Goal: Task Accomplishment & Management: Complete application form

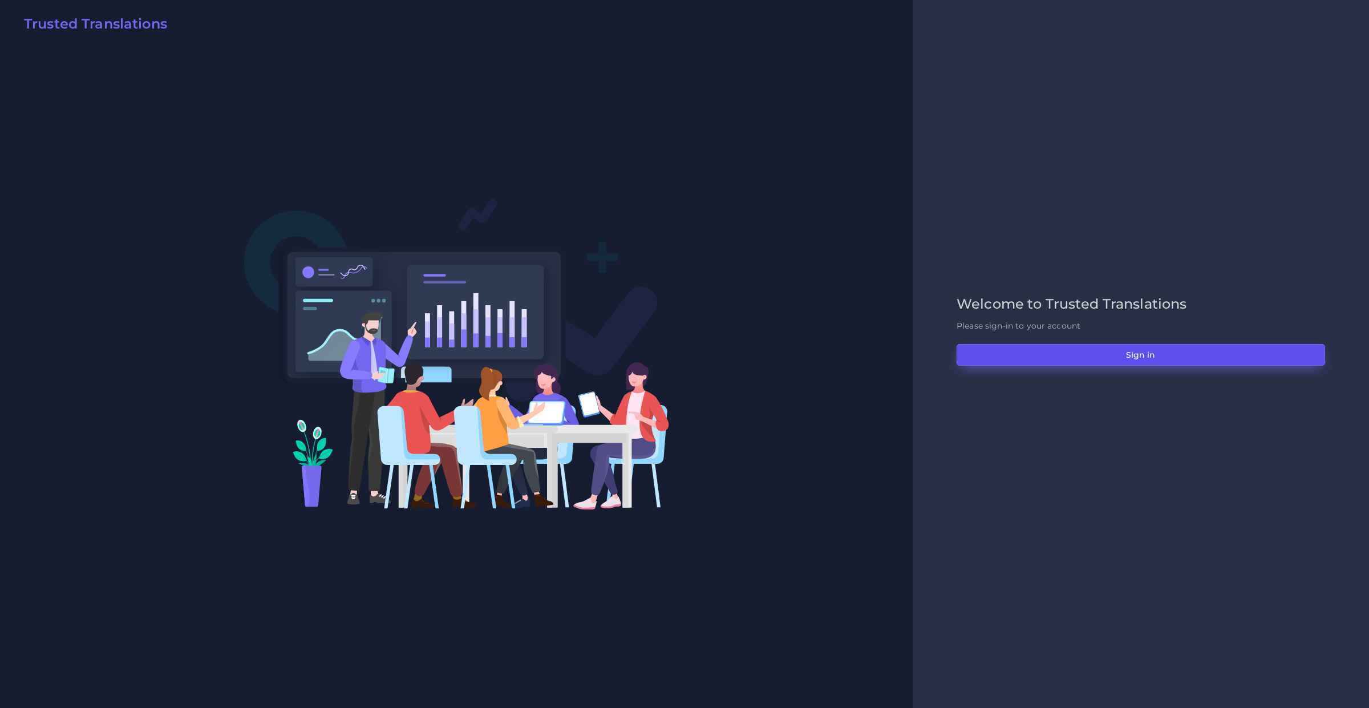
click at [1090, 346] on button "Sign in" at bounding box center [1140, 355] width 368 height 22
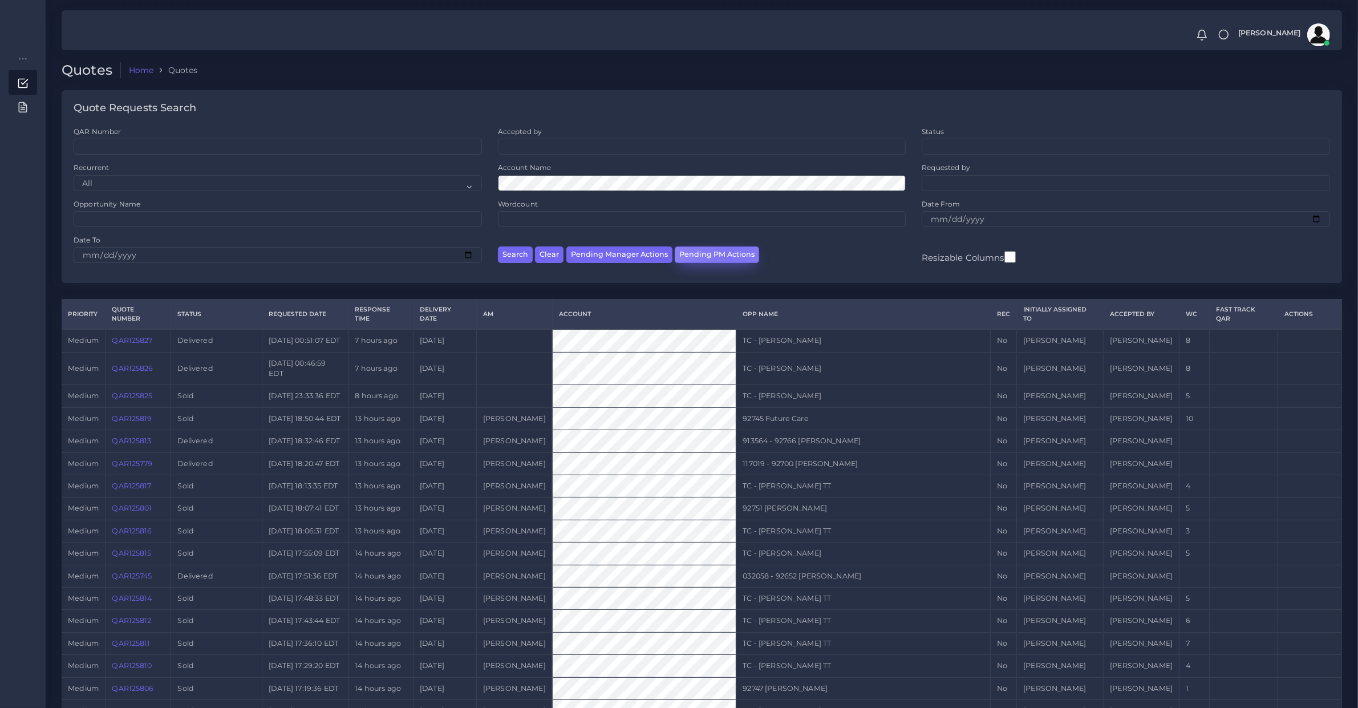
click at [728, 257] on button "Pending PM Actions" at bounding box center [717, 254] width 84 height 17
select select "awaiting_acceptance"
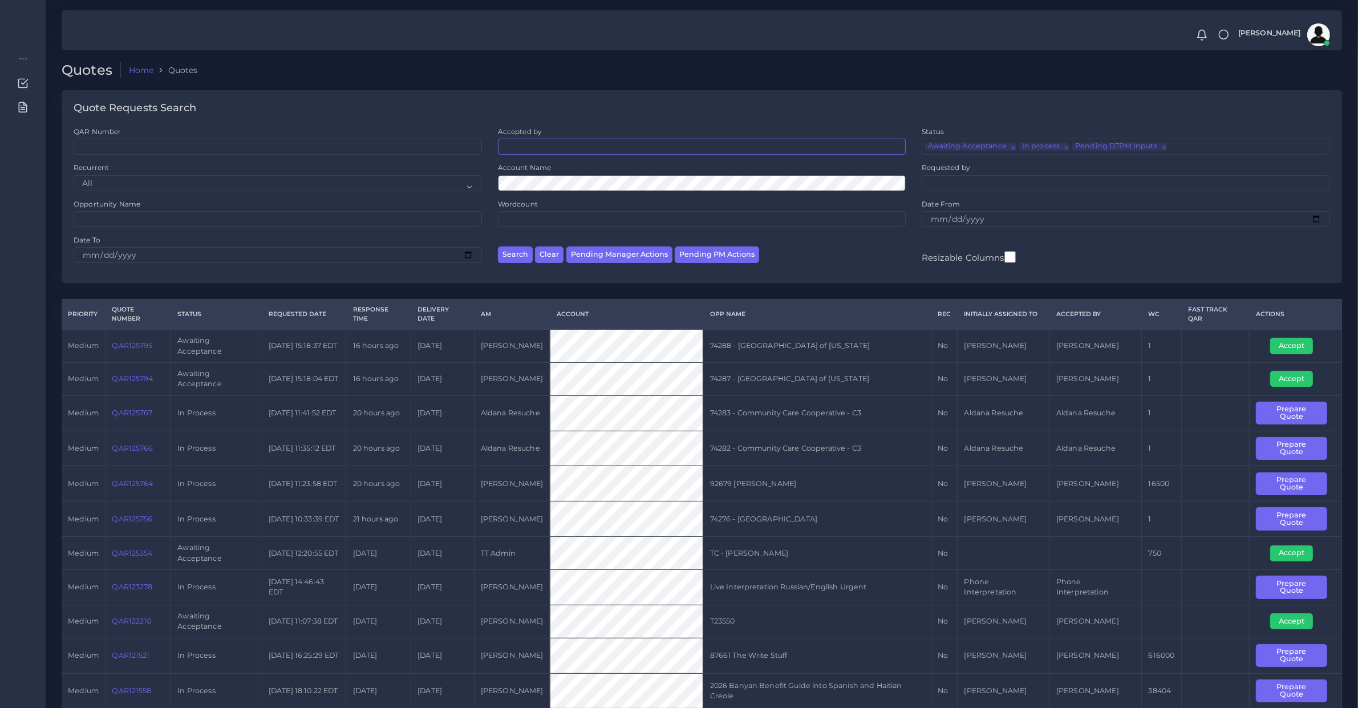
click at [551, 150] on ul at bounding box center [701, 145] width 407 height 13
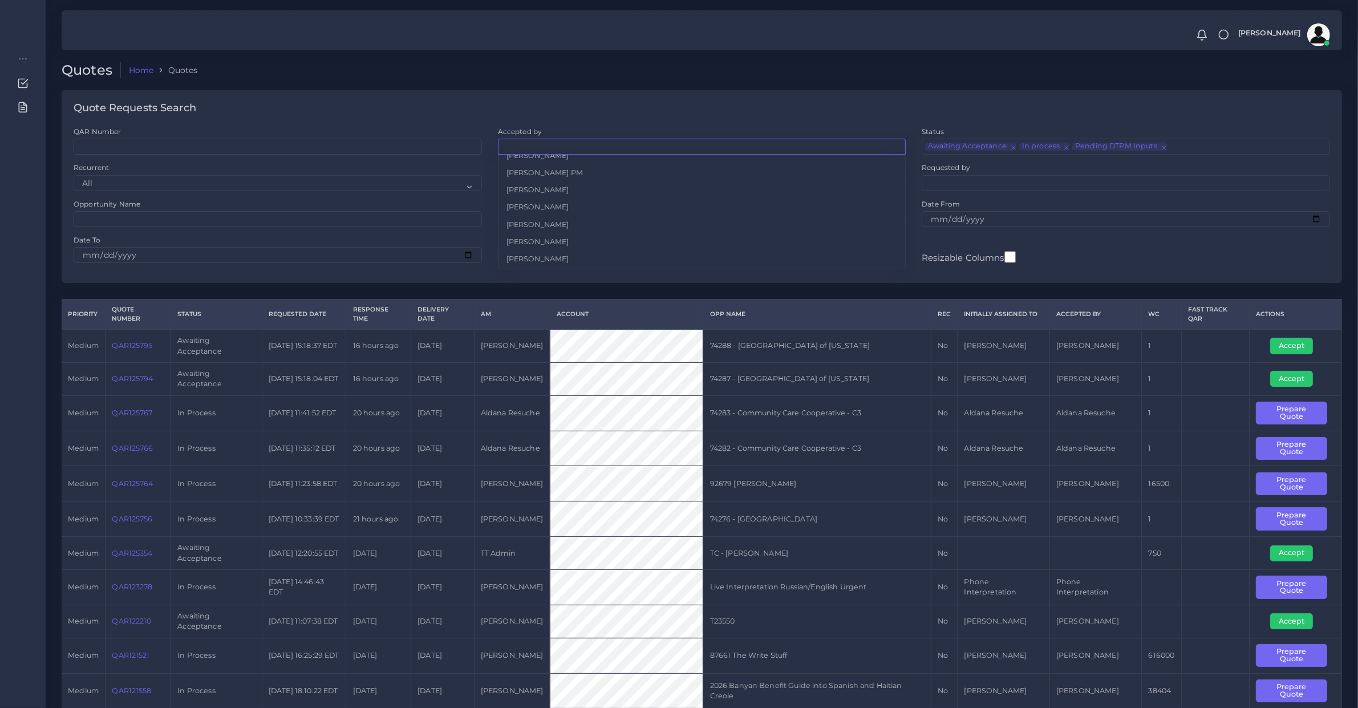
scroll to position [765, 0]
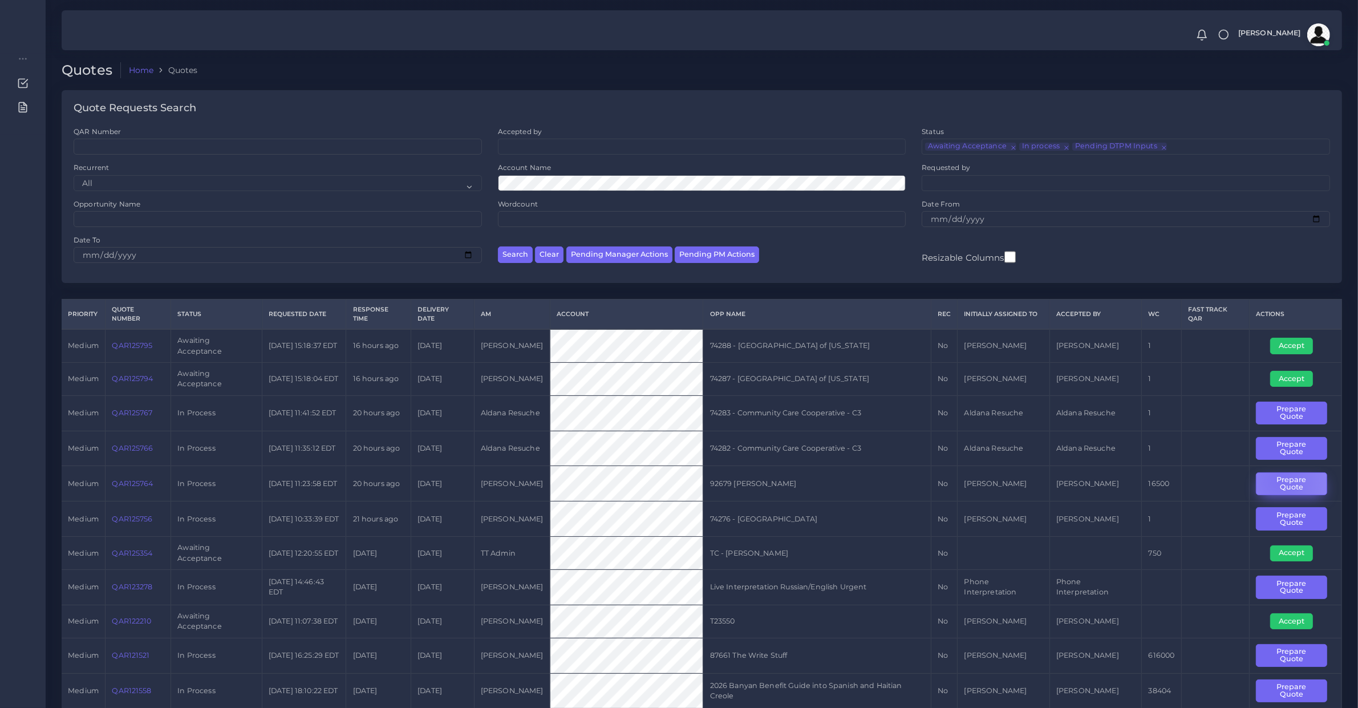
click at [1280, 481] on button "Prepare Quote" at bounding box center [1291, 483] width 71 height 23
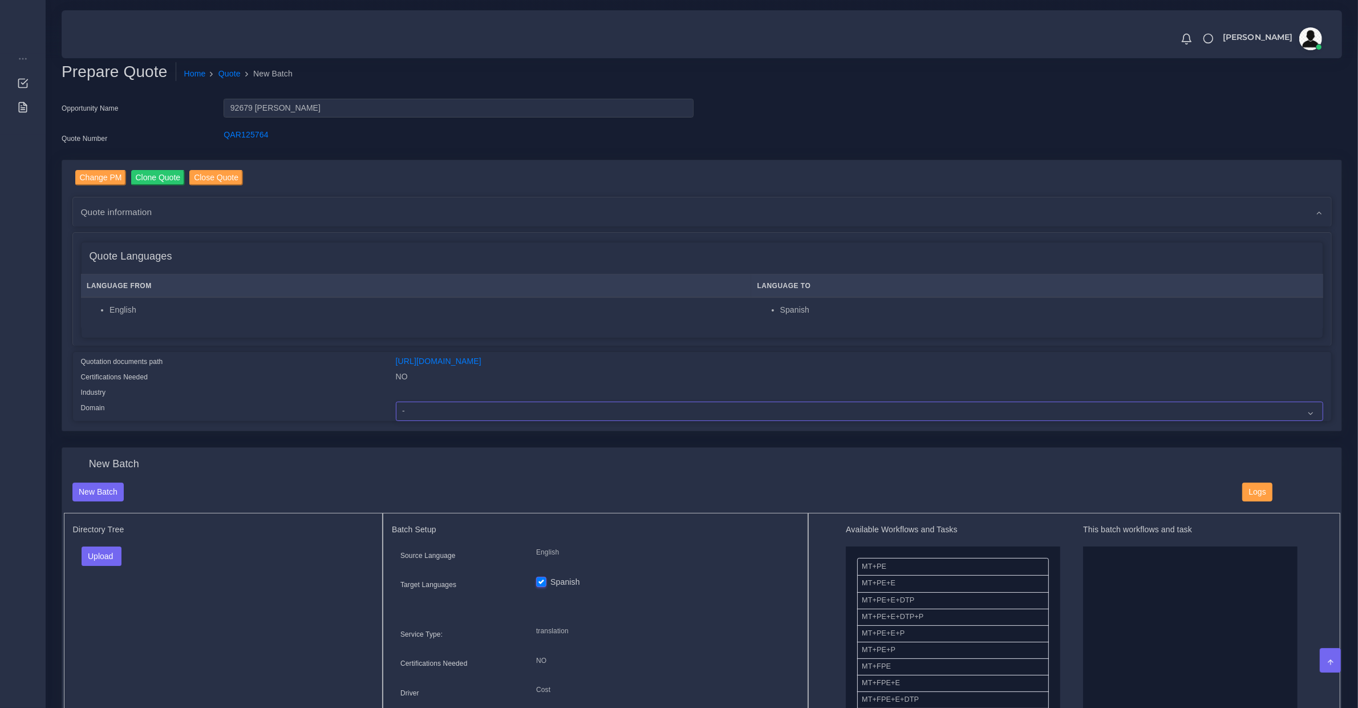
click at [411, 412] on select "- Advertising and Media Agriculture, Forestry and Fishing Architecture, Buildin…" at bounding box center [859, 410] width 927 height 19
select select "Personal Documentation"
click at [396, 401] on select "- Advertising and Media Agriculture, Forestry and Fishing Architecture, Buildin…" at bounding box center [859, 410] width 927 height 19
click at [104, 549] on button "Upload" at bounding box center [102, 555] width 40 height 19
click at [132, 597] on label "Files" at bounding box center [121, 599] width 79 height 14
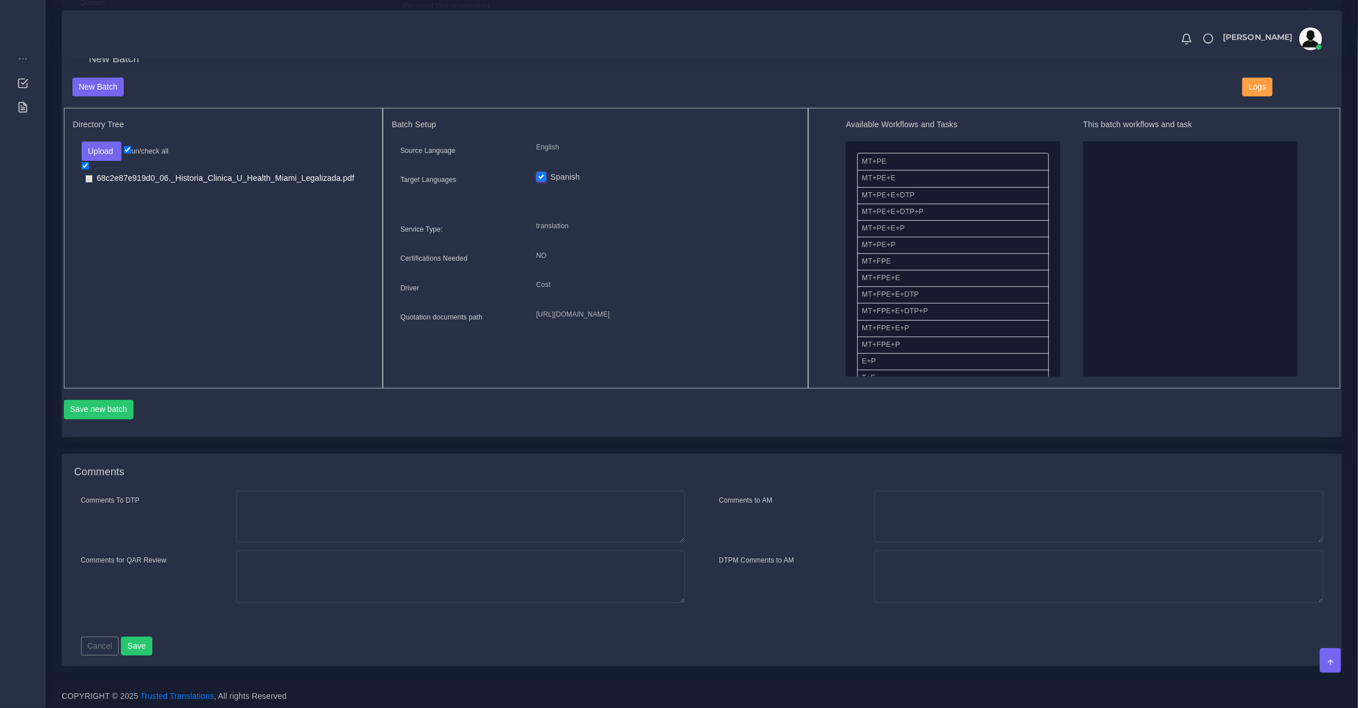
scroll to position [356, 0]
drag, startPoint x: 882, startPoint y: 223, endPoint x: 1295, endPoint y: 200, distance: 412.9
drag, startPoint x: 885, startPoint y: 263, endPoint x: 1186, endPoint y: 243, distance: 302.4
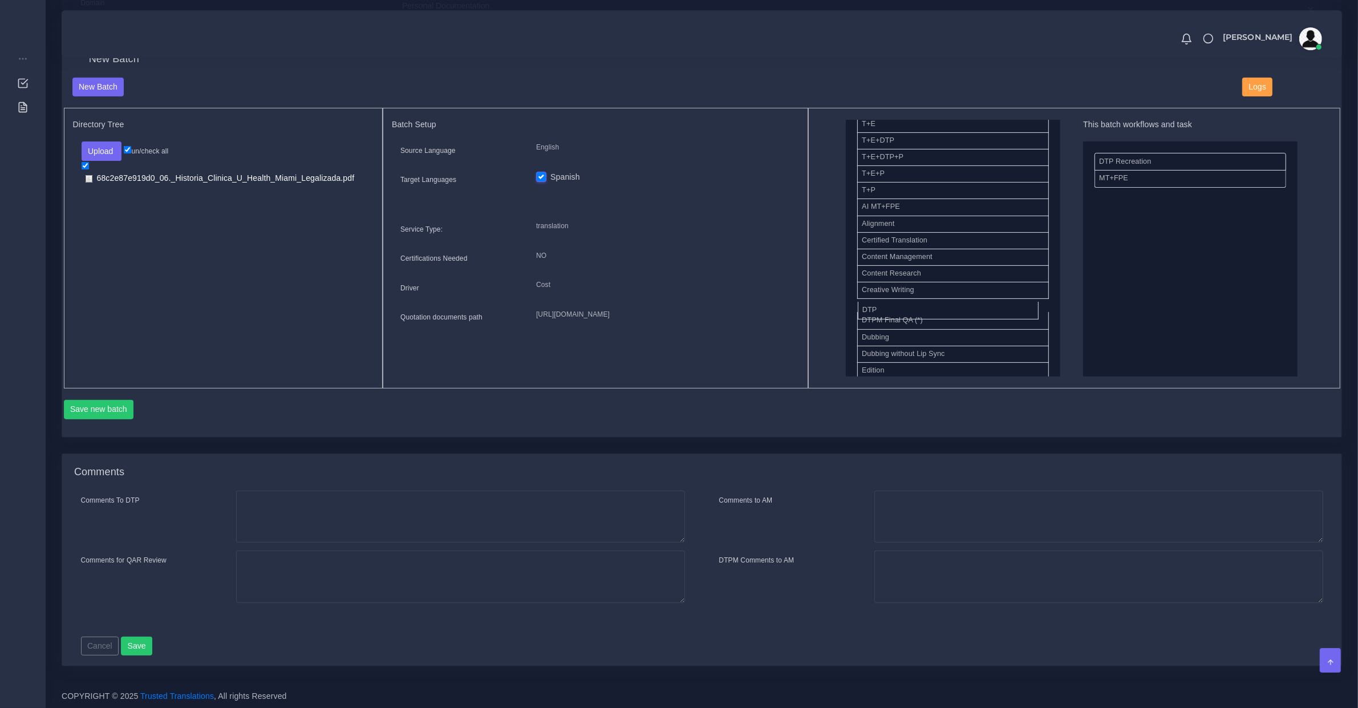
drag, startPoint x: 873, startPoint y: 309, endPoint x: 1223, endPoint y: 261, distance: 354.0
drag, startPoint x: 883, startPoint y: 236, endPoint x: 1212, endPoint y: 249, distance: 329.9
drag, startPoint x: 912, startPoint y: 234, endPoint x: 1177, endPoint y: 165, distance: 272.9
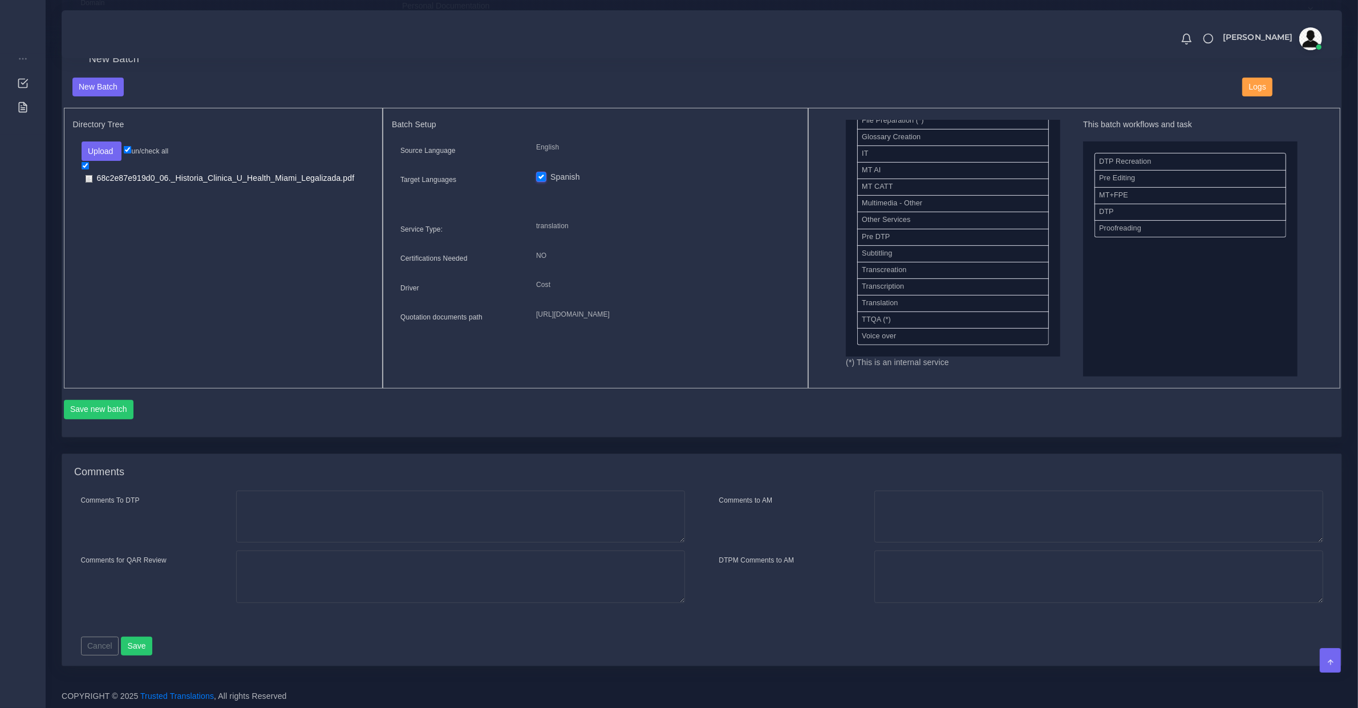
scroll to position [479, 0]
drag, startPoint x: 903, startPoint y: 315, endPoint x: 1175, endPoint y: 209, distance: 292.7
click at [123, 405] on button "Save new batch" at bounding box center [99, 409] width 70 height 19
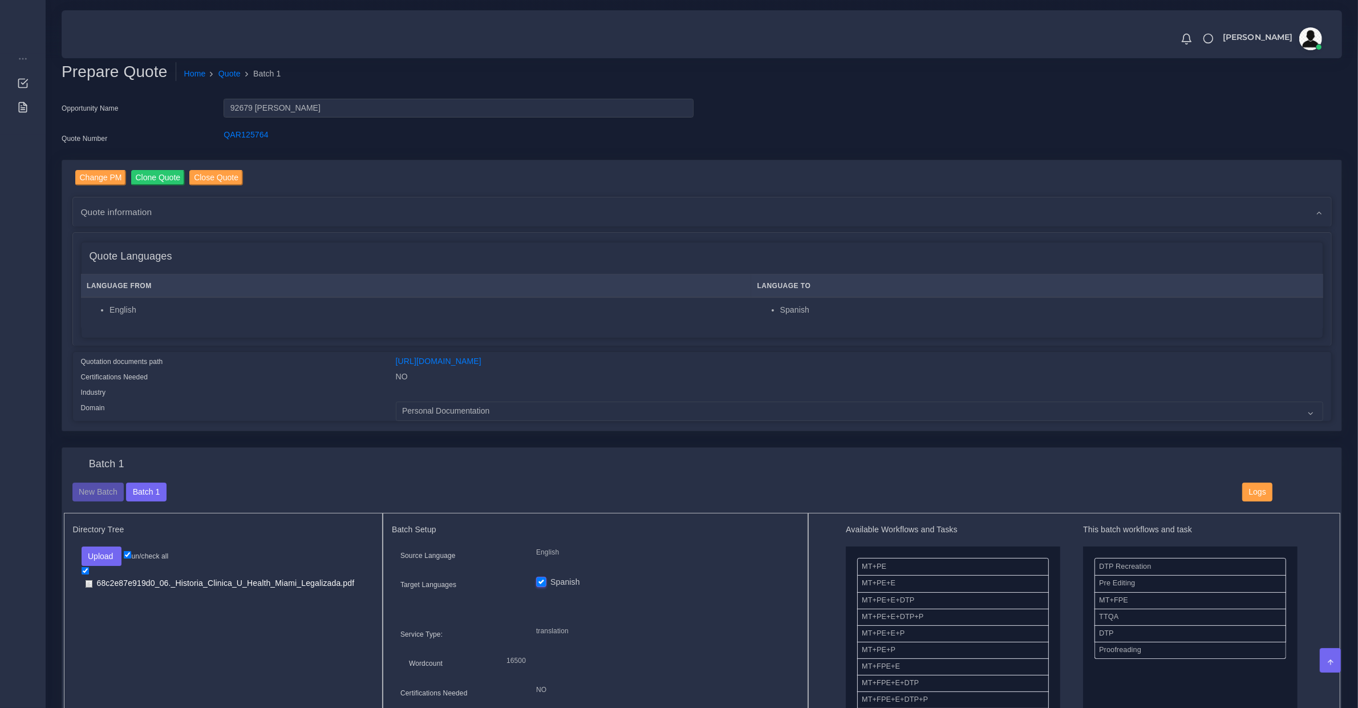
scroll to position [594, 0]
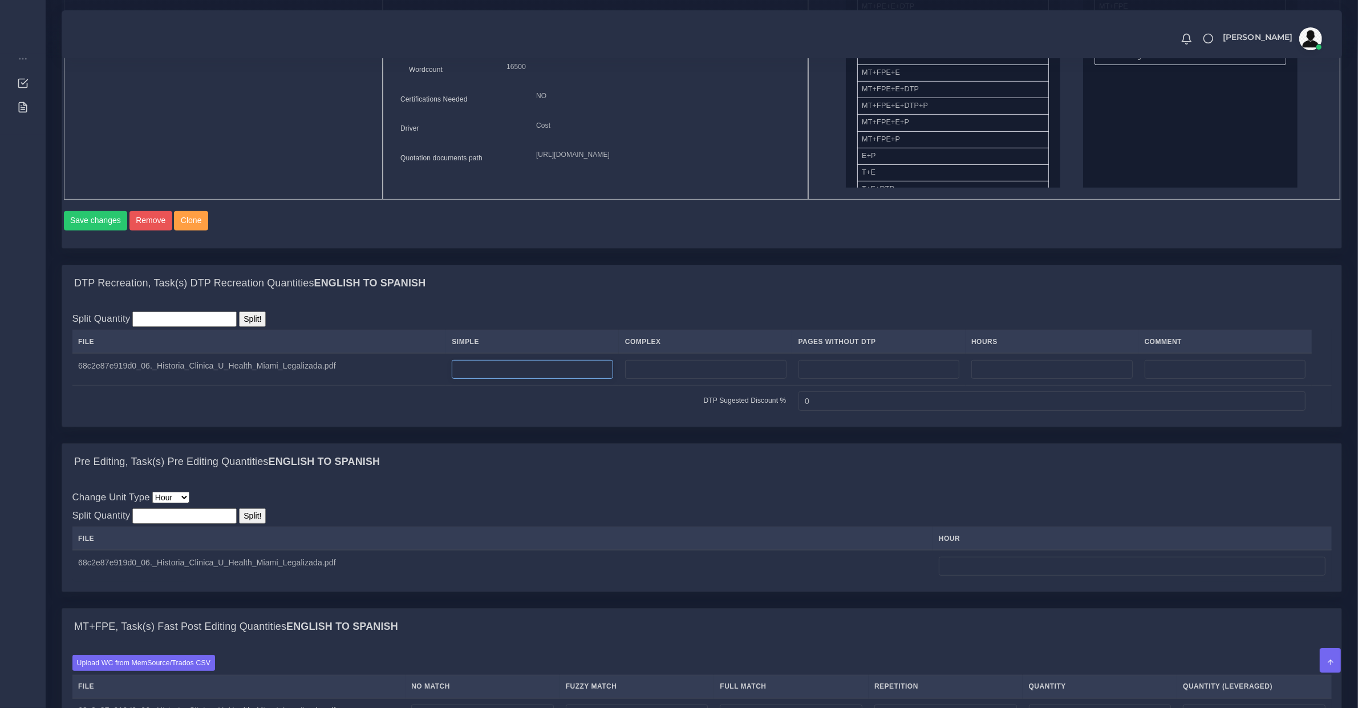
click at [525, 379] on input "number" at bounding box center [532, 369] width 161 height 19
type input "16"
type input "50"
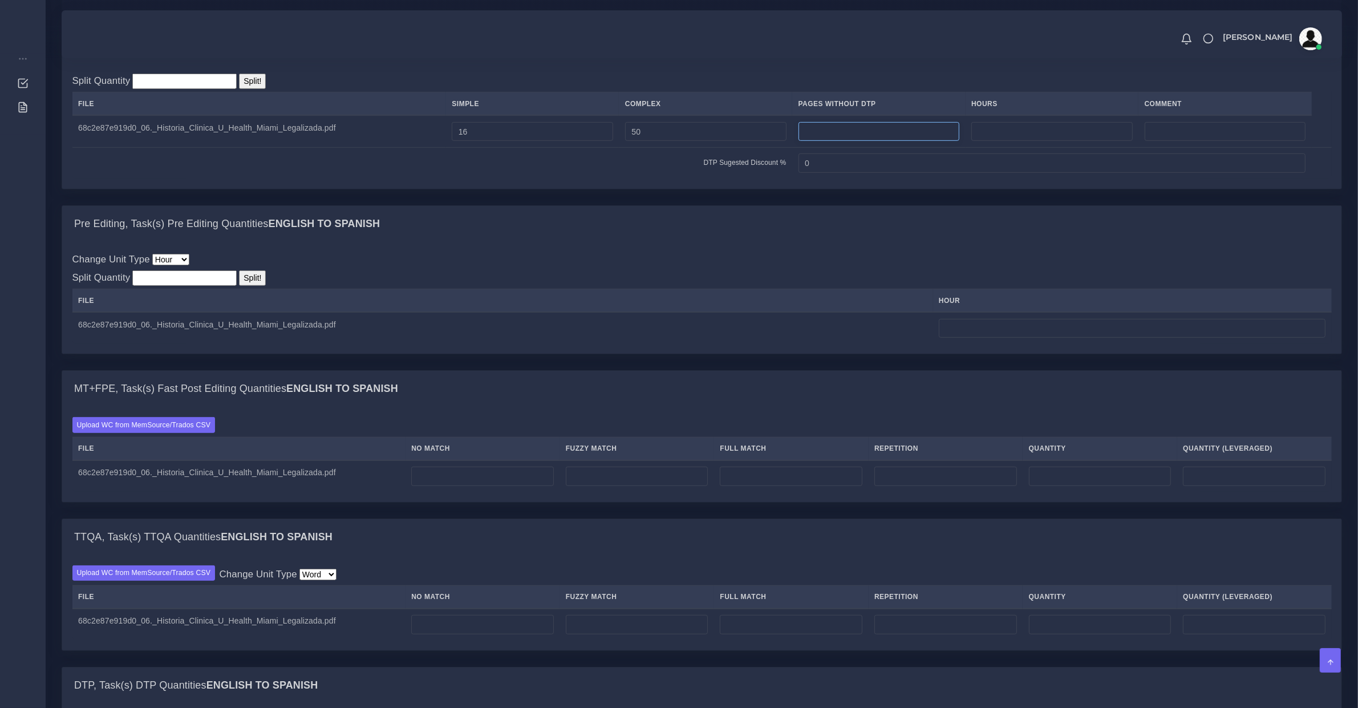
scroll to position [713, 0]
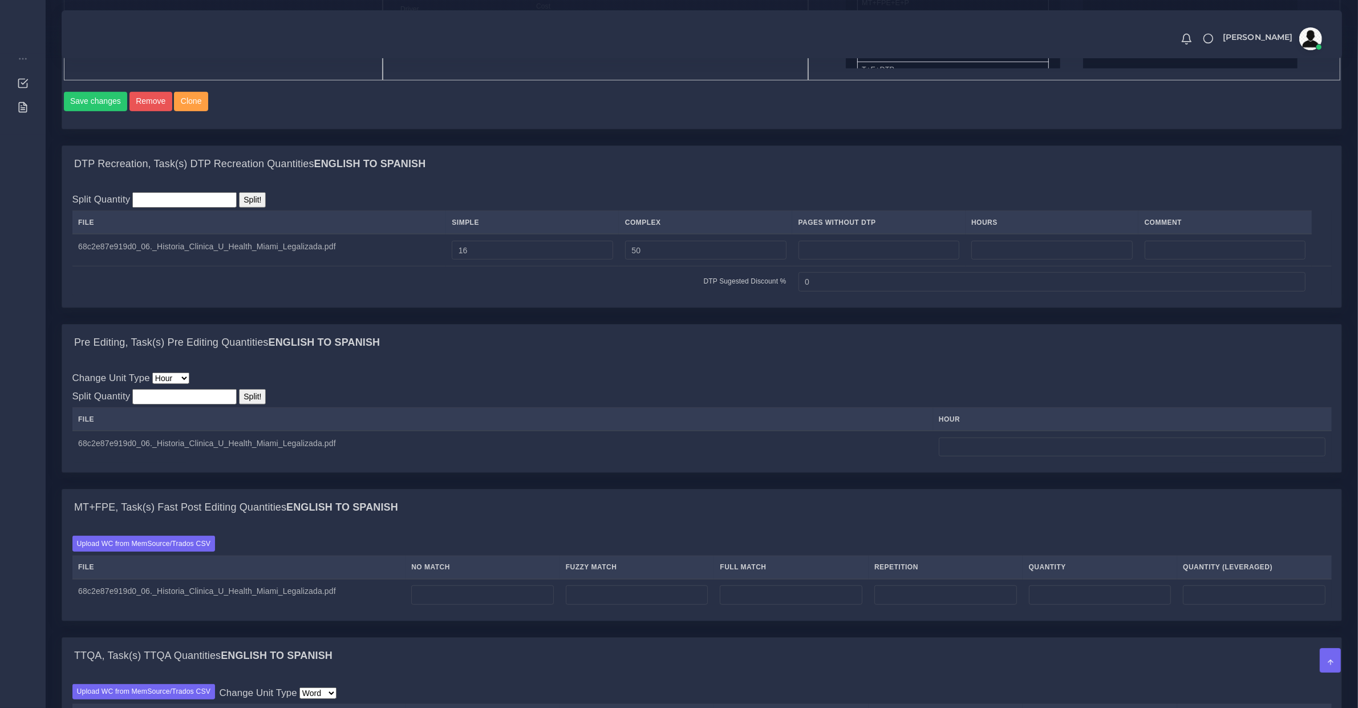
click at [1028, 431] on th "hour" at bounding box center [1132, 419] width 399 height 23
click at [1037, 446] on td at bounding box center [1132, 447] width 399 height 32
drag, startPoint x: 1046, startPoint y: 449, endPoint x: 1053, endPoint y: 457, distance: 10.6
click at [1053, 456] on td at bounding box center [1132, 447] width 399 height 32
type input "6"
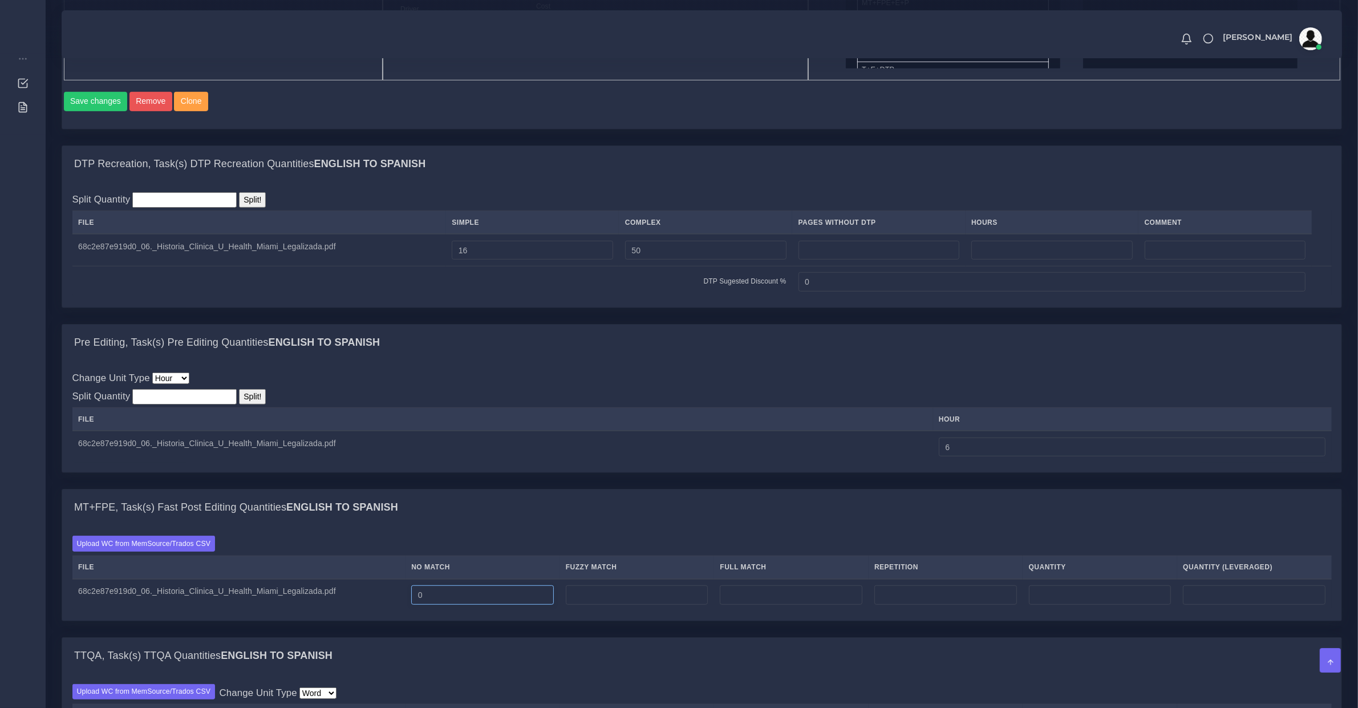
drag, startPoint x: 485, startPoint y: 605, endPoint x: 469, endPoint y: 602, distance: 16.1
click at [469, 602] on input "0" at bounding box center [482, 594] width 143 height 19
click at [469, 605] on input "0" at bounding box center [482, 594] width 143 height 19
type input "-1"
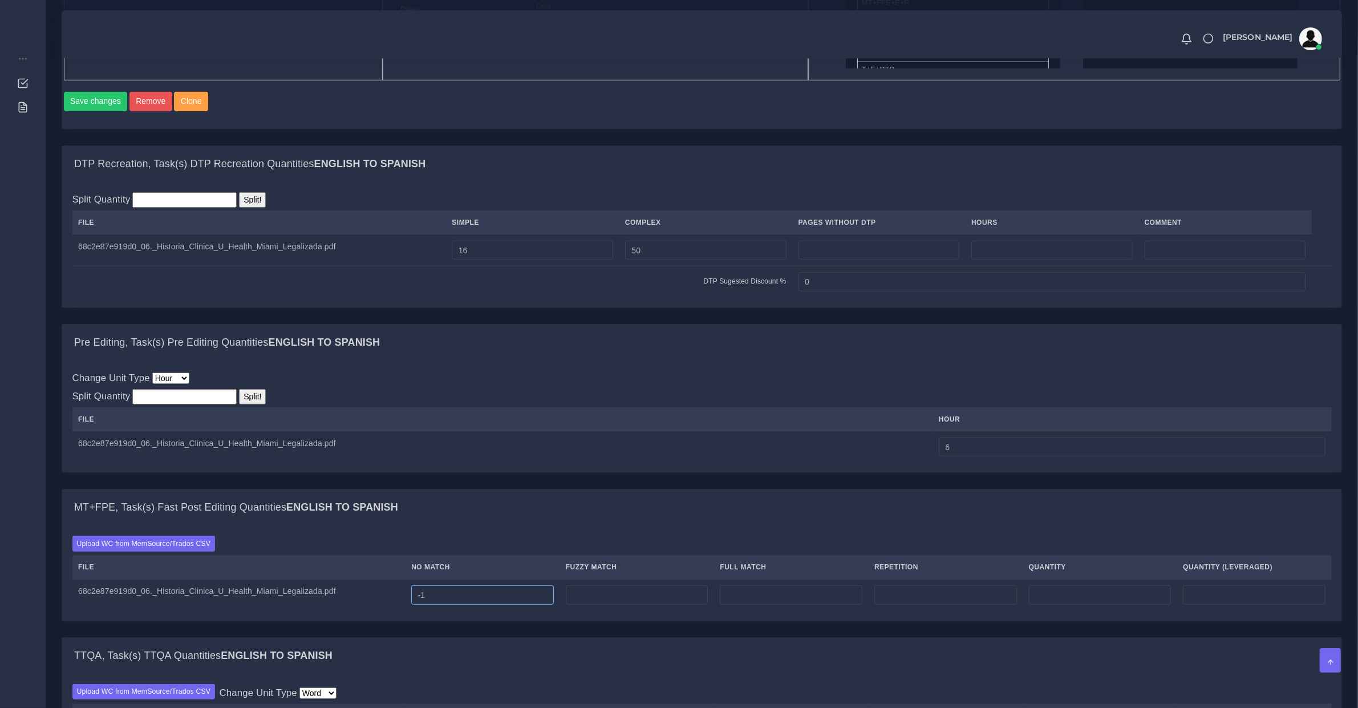
type input "-1"
type input "20000"
type input "0"
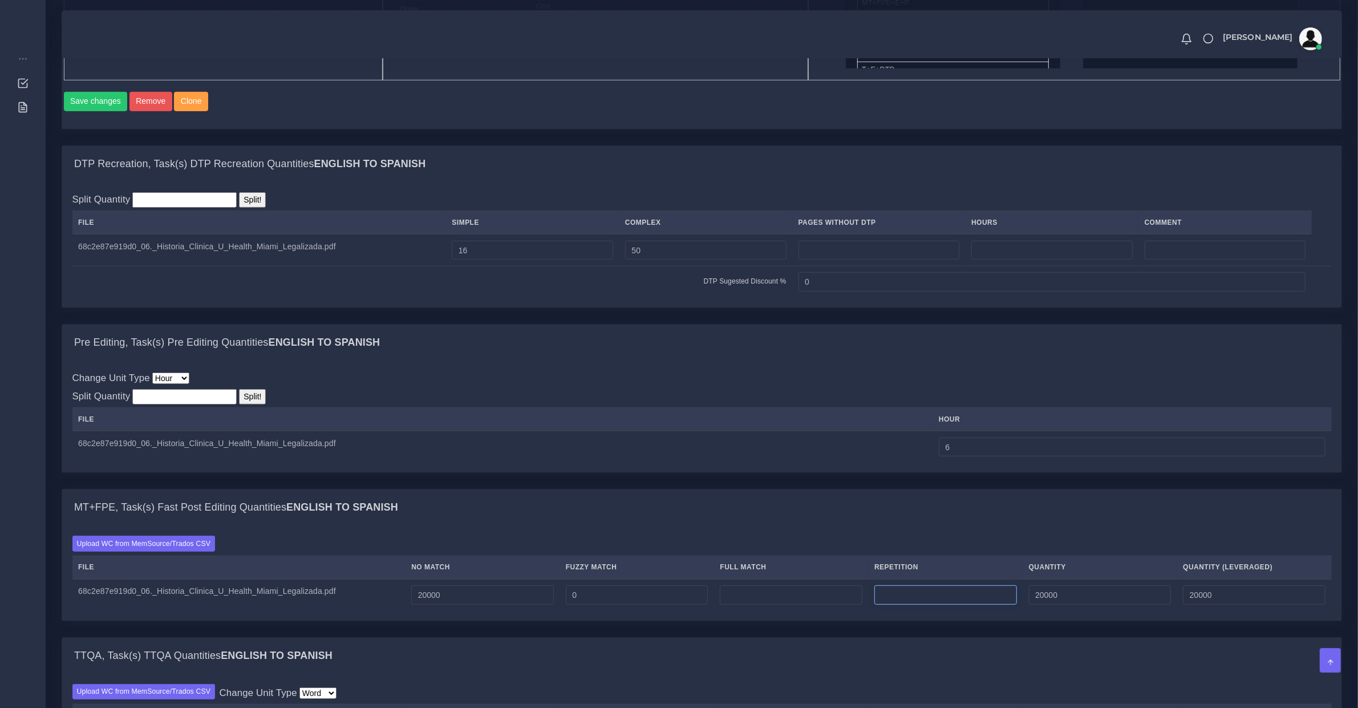
type input "0"
type input "2000"
type input "22000"
type input "20500"
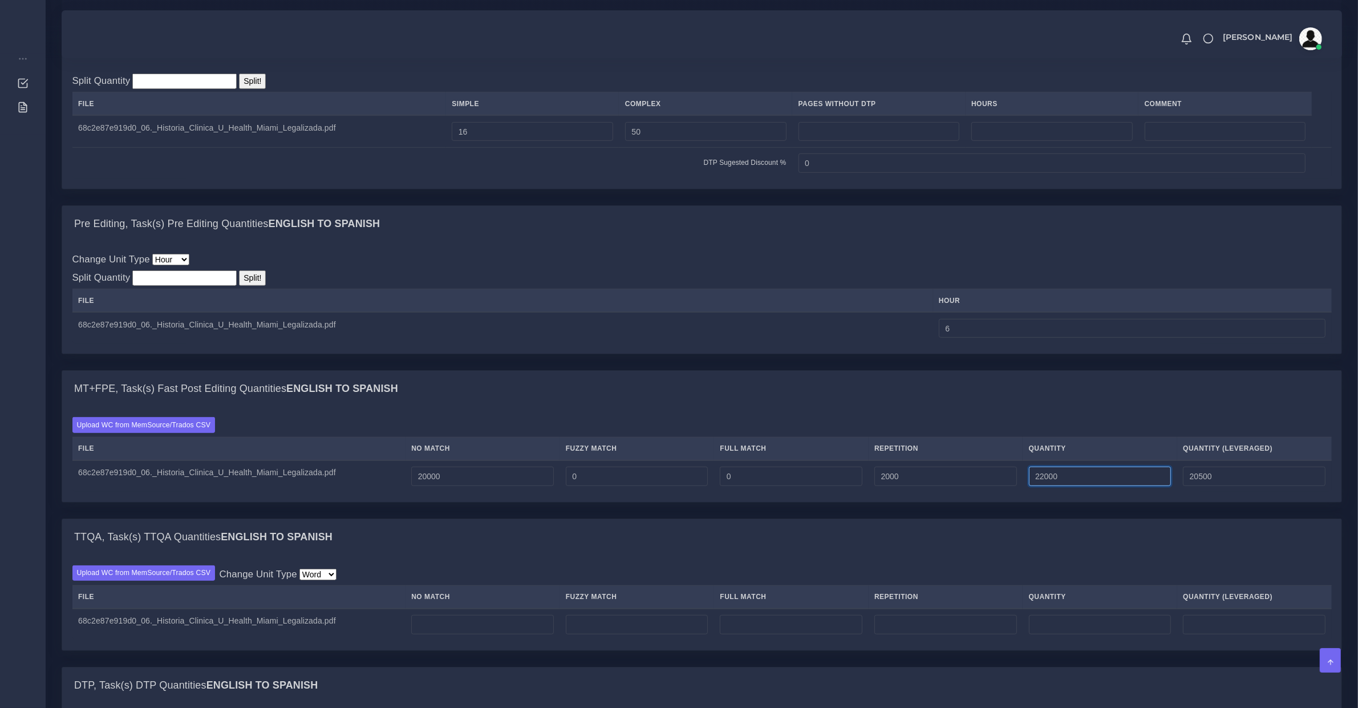
scroll to position [950, 0]
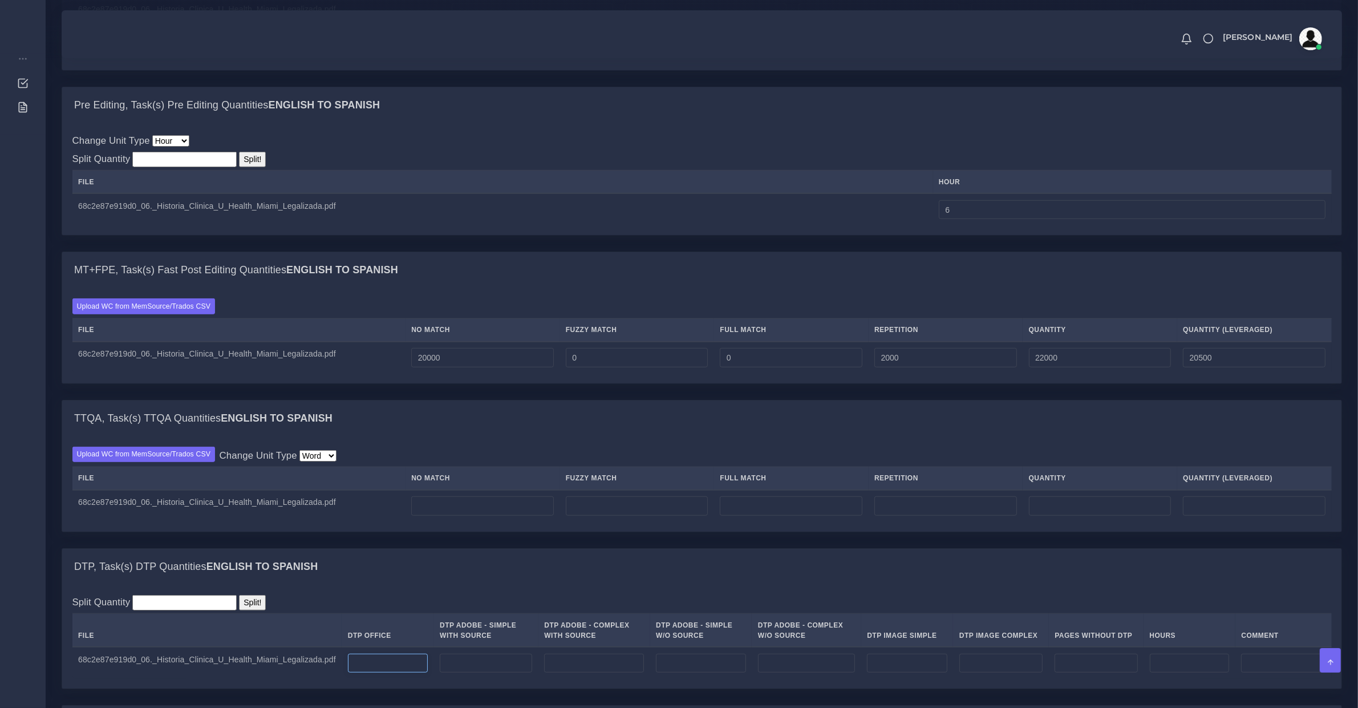
click at [406, 673] on input "number" at bounding box center [388, 663] width 80 height 19
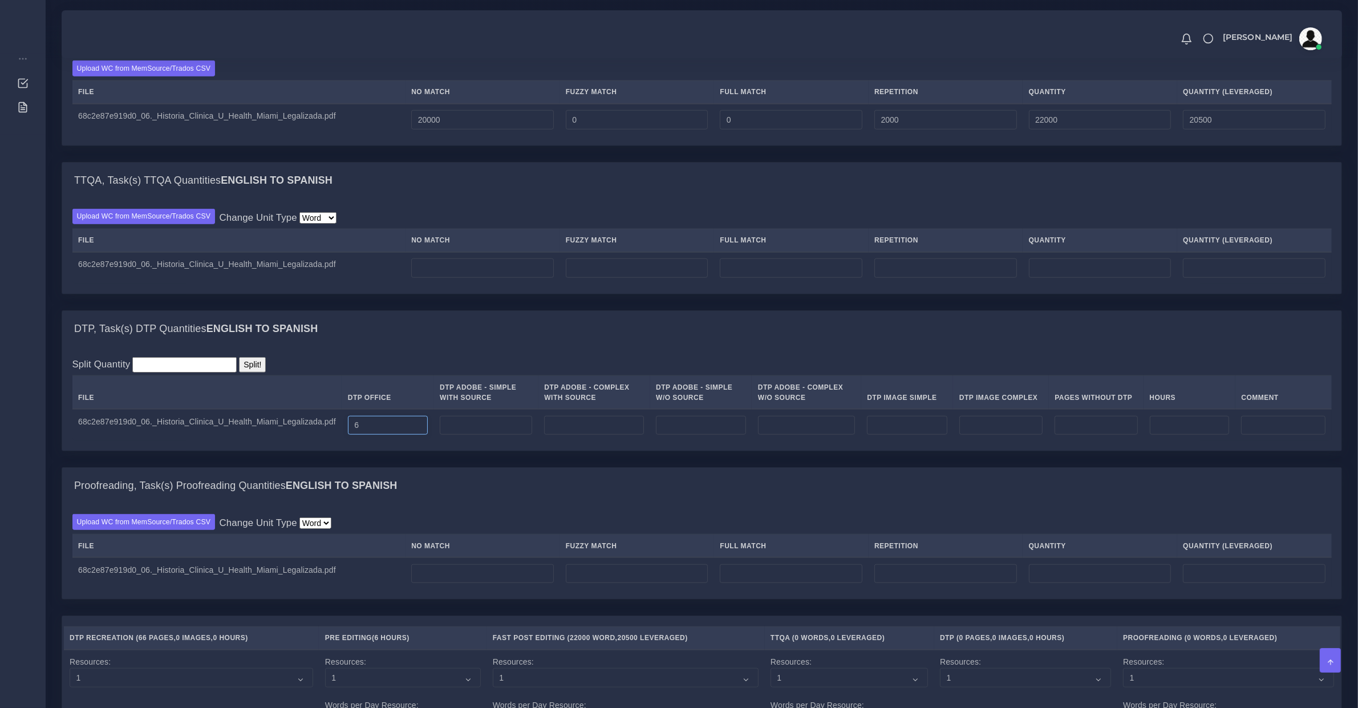
type input "6"
type input "66"
type input "1"
click at [442, 583] on input "number" at bounding box center [482, 573] width 143 height 19
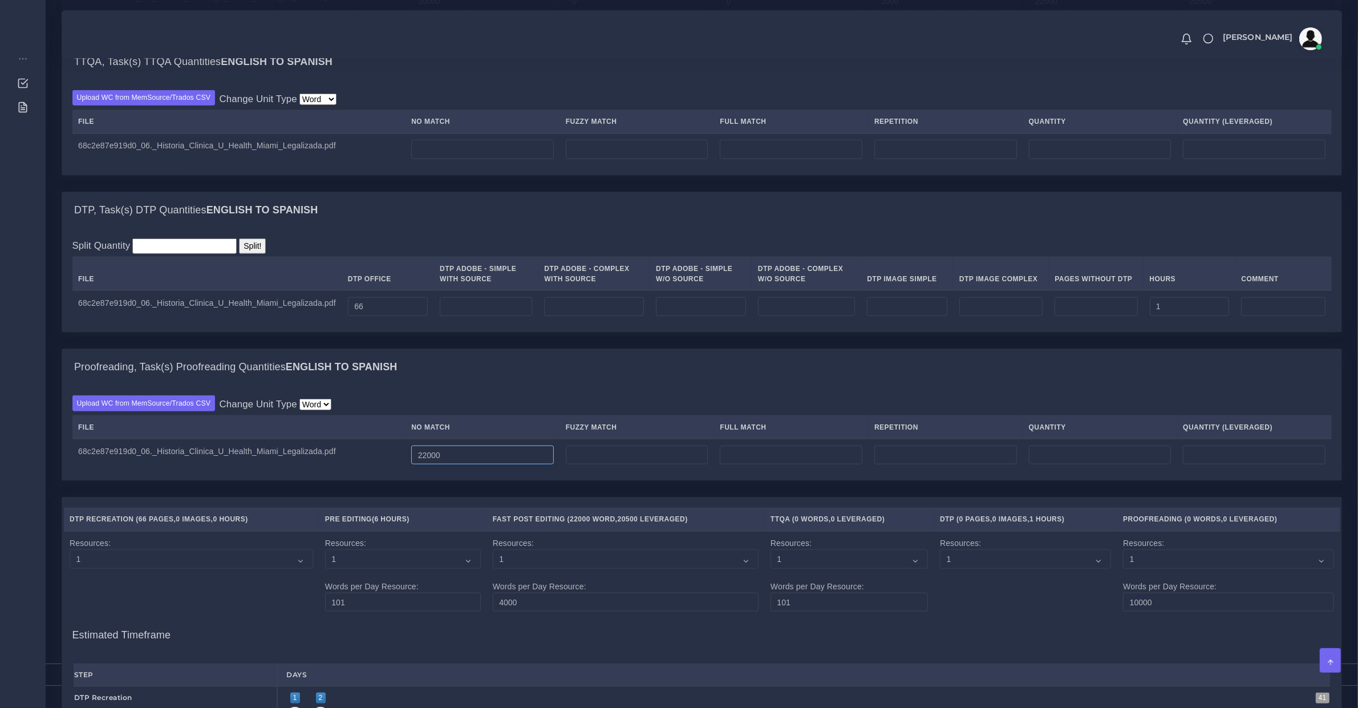
scroll to position [1544, 0]
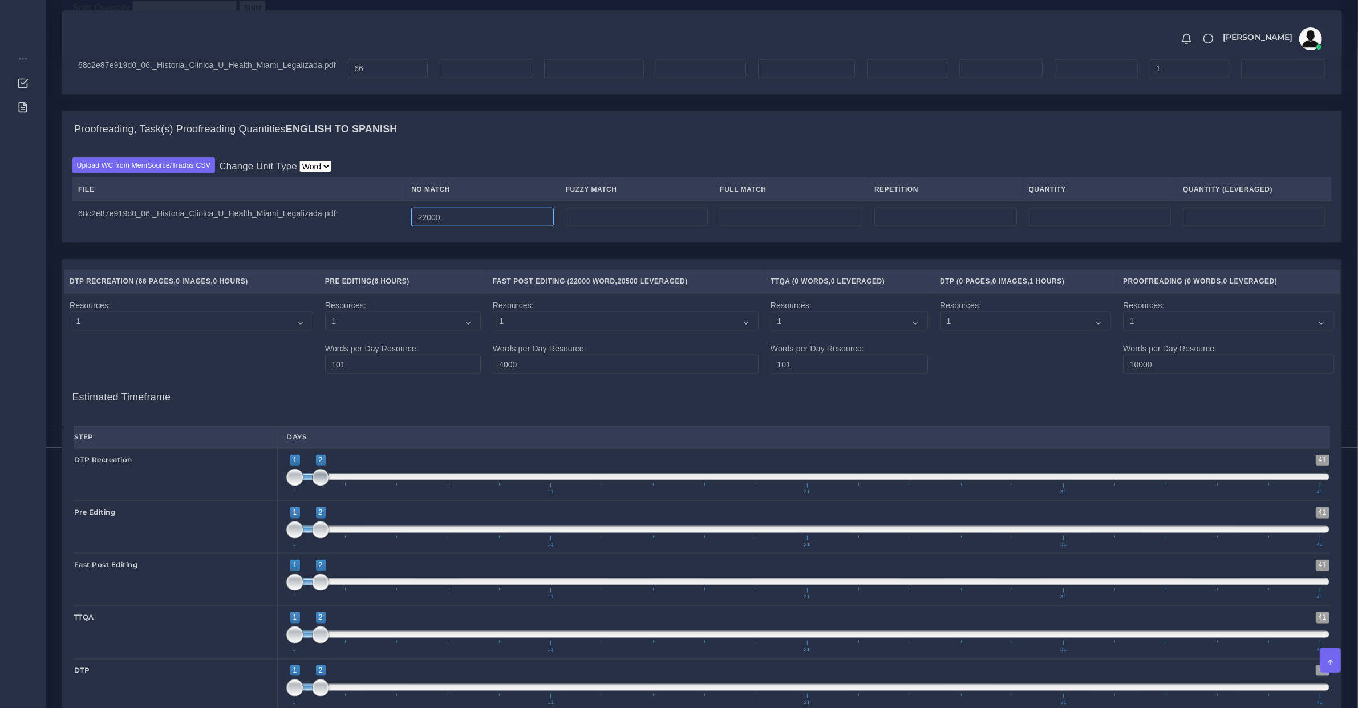
type input "22000"
type input "1;1"
drag, startPoint x: 318, startPoint y: 492, endPoint x: 292, endPoint y: 499, distance: 27.3
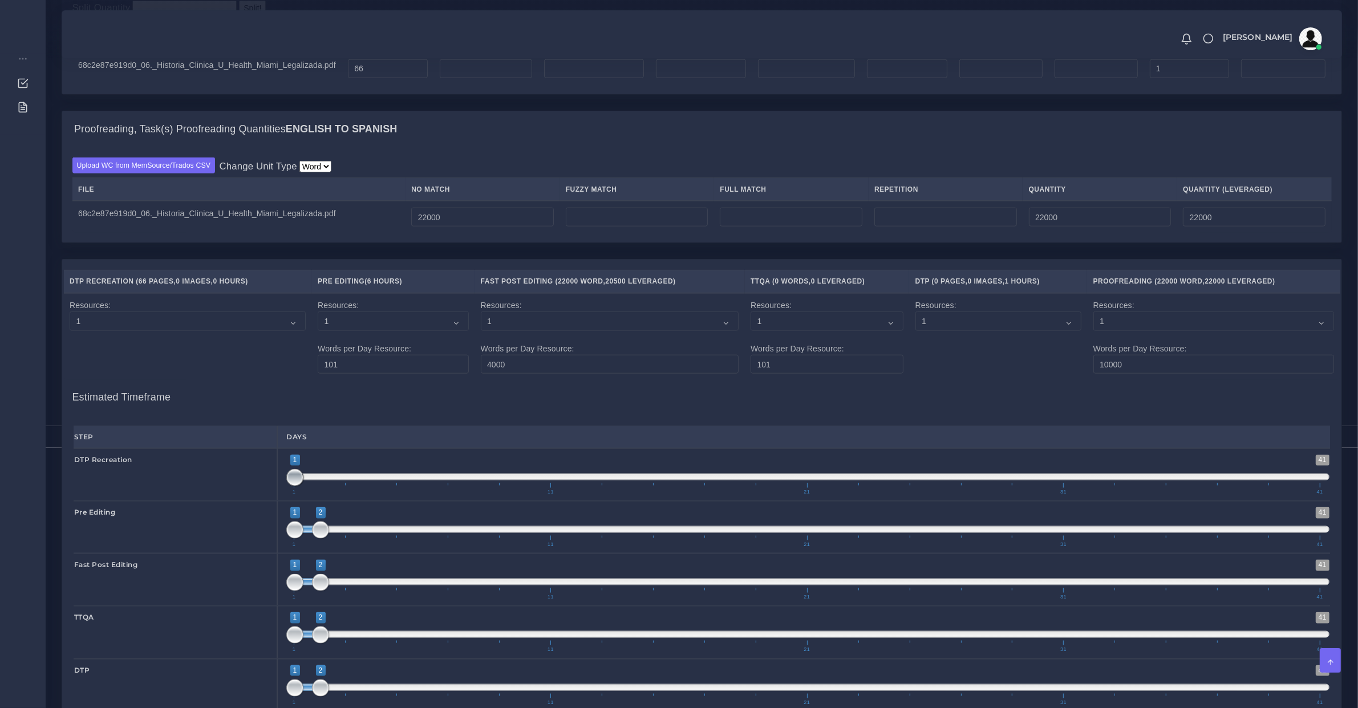
click at [292, 494] on span "1 41 1 1 1 — 1 1 11 21 31 41" at bounding box center [807, 475] width 1043 height 40
type input "2;2"
drag, startPoint x: 297, startPoint y: 542, endPoint x: 323, endPoint y: 547, distance: 26.2
click at [303, 538] on span at bounding box center [294, 529] width 17 height 17
drag, startPoint x: 315, startPoint y: 594, endPoint x: 334, endPoint y: 597, distance: 19.5
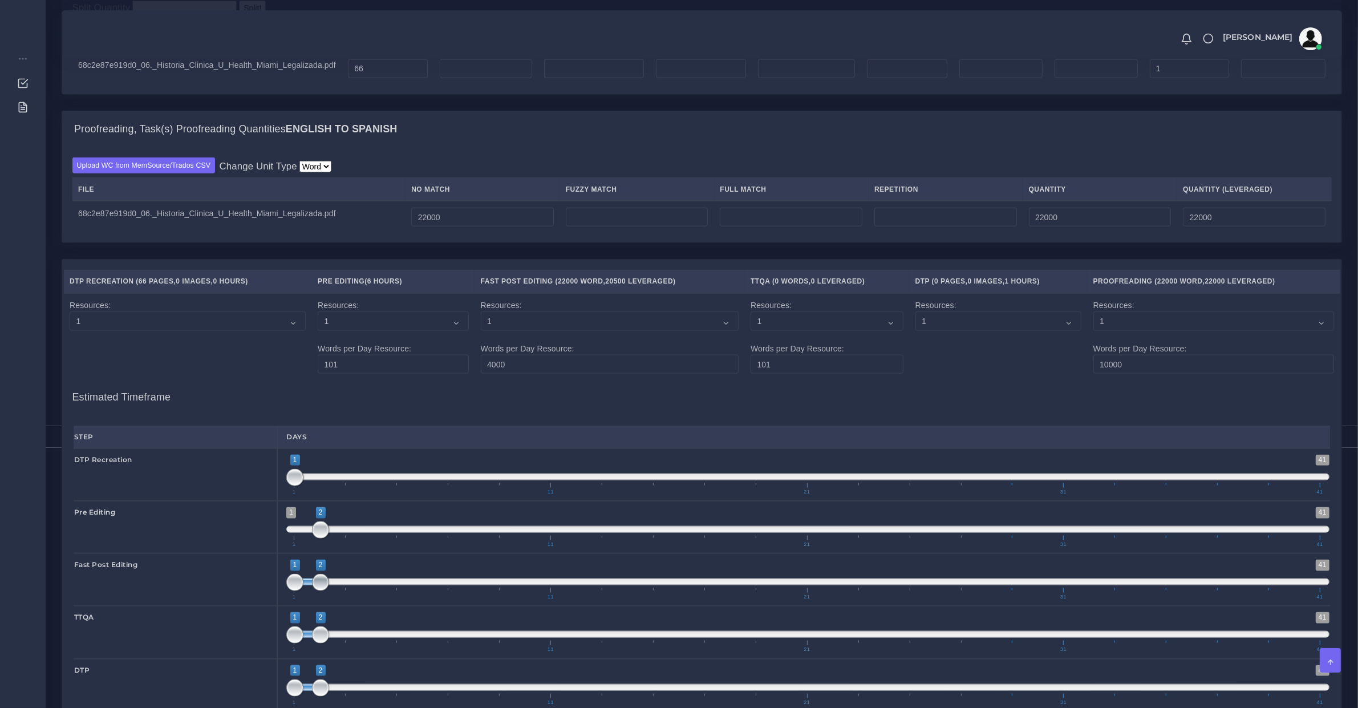
click at [334, 595] on span "1 41 1 2 1 — 2 1 11 21 31 41" at bounding box center [807, 579] width 1043 height 40
type input "3;5"
drag, startPoint x: 315, startPoint y: 596, endPoint x: 360, endPoint y: 593, distance: 44.6
click at [360, 585] on span at bounding box center [371, 581] width 51 height 7
click at [417, 638] on span at bounding box center [807, 634] width 1043 height 7
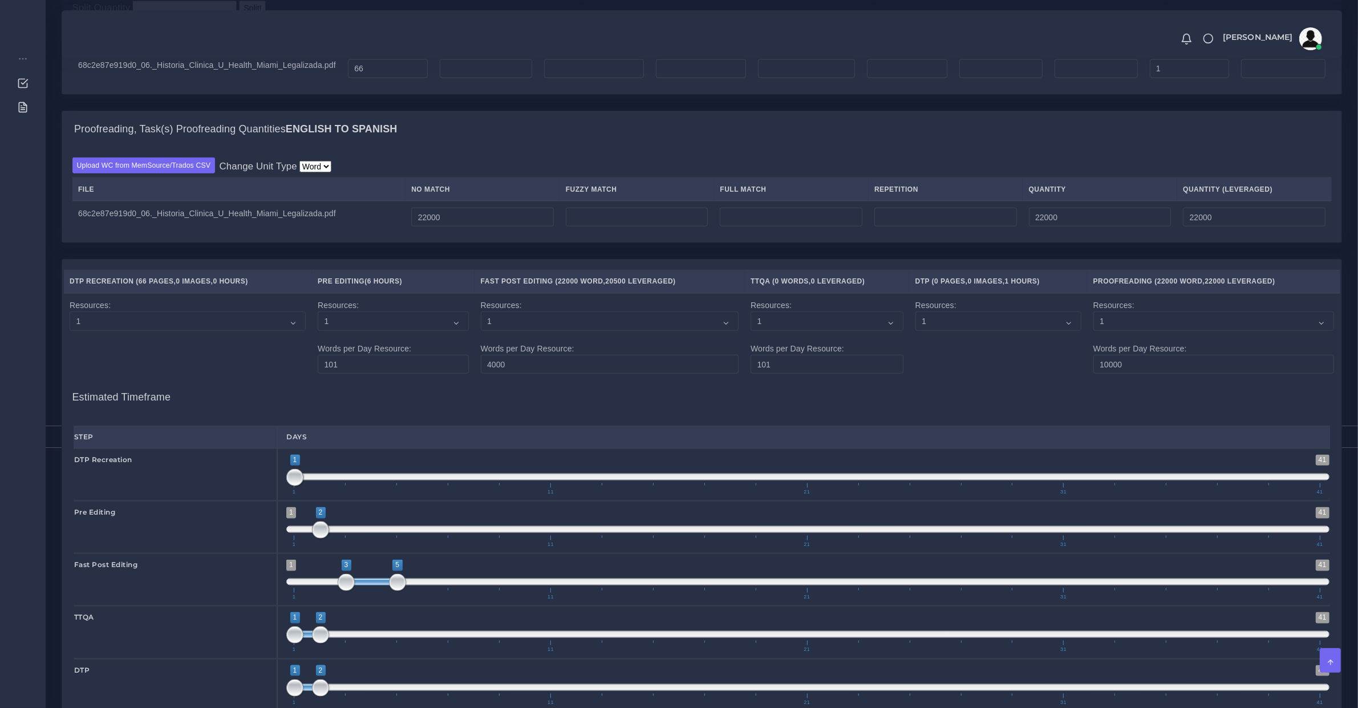
click at [415, 638] on span at bounding box center [807, 634] width 1043 height 7
click at [414, 638] on span at bounding box center [410, 634] width 26 height 7
type input "6;6"
drag, startPoint x: 398, startPoint y: 648, endPoint x: 453, endPoint y: 685, distance: 66.6
click at [433, 648] on span "1 41 5 6 5 — 6 1 11 21 31 41" at bounding box center [807, 632] width 1043 height 40
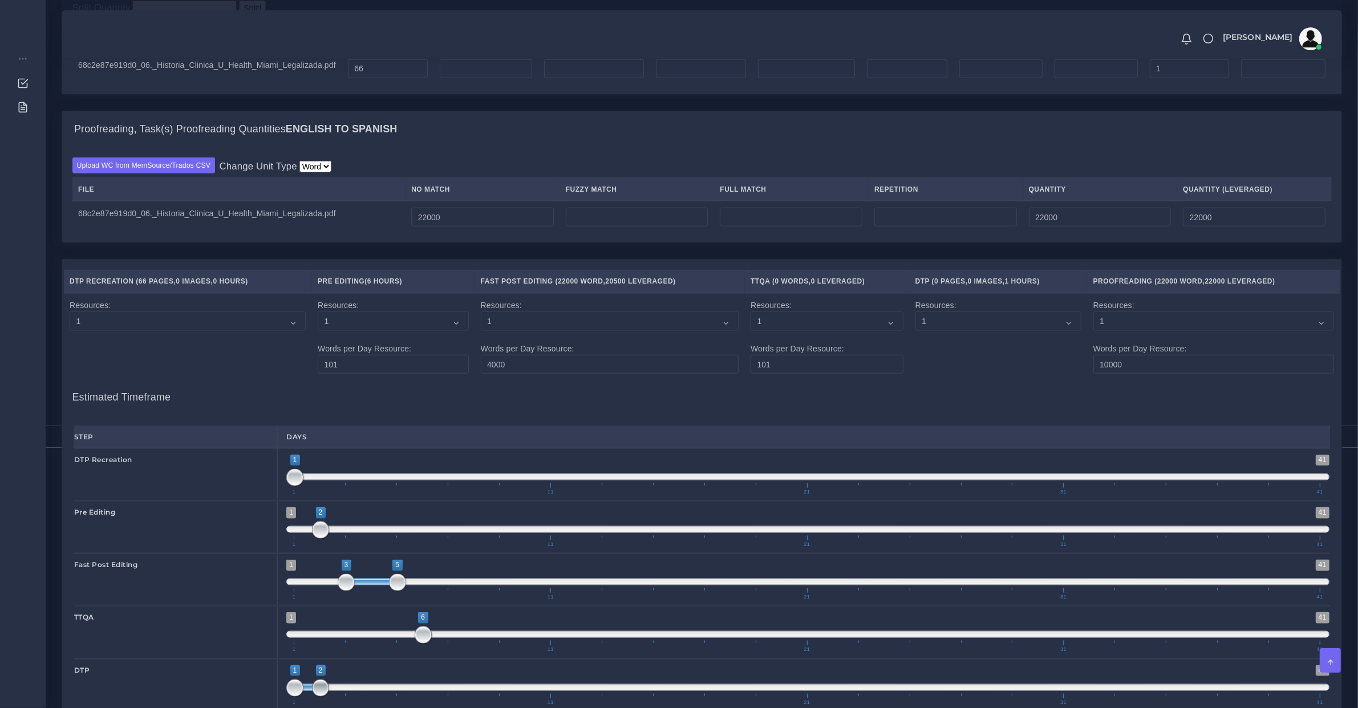
click at [443, 700] on span "1 41 1 2 1 — 2 1 11 21 31 41" at bounding box center [807, 685] width 1043 height 40
click at [444, 696] on span at bounding box center [448, 687] width 17 height 17
type input "7;7"
drag, startPoint x: 415, startPoint y: 697, endPoint x: 441, endPoint y: 697, distance: 25.7
click at [440, 697] on span "1 41 7 7 7 — 7 1 11 21 31 41" at bounding box center [807, 685] width 1043 height 40
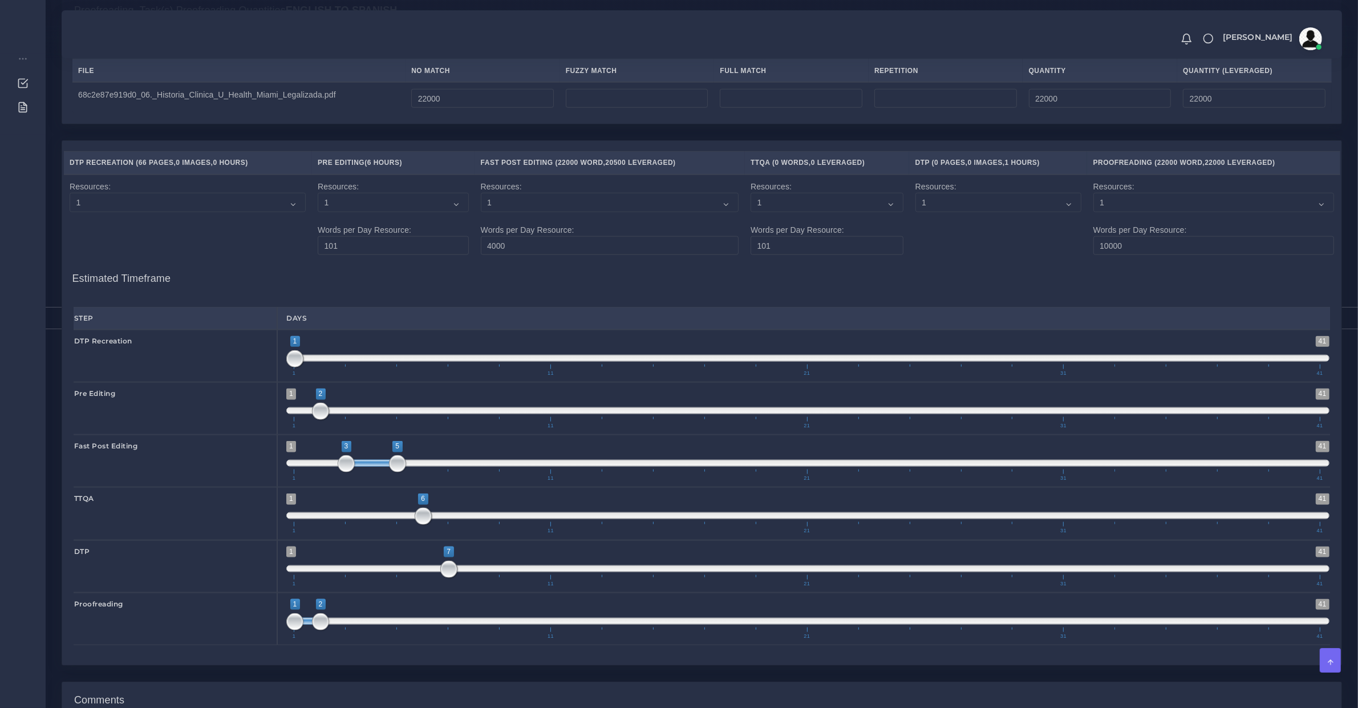
scroll to position [1782, 0]
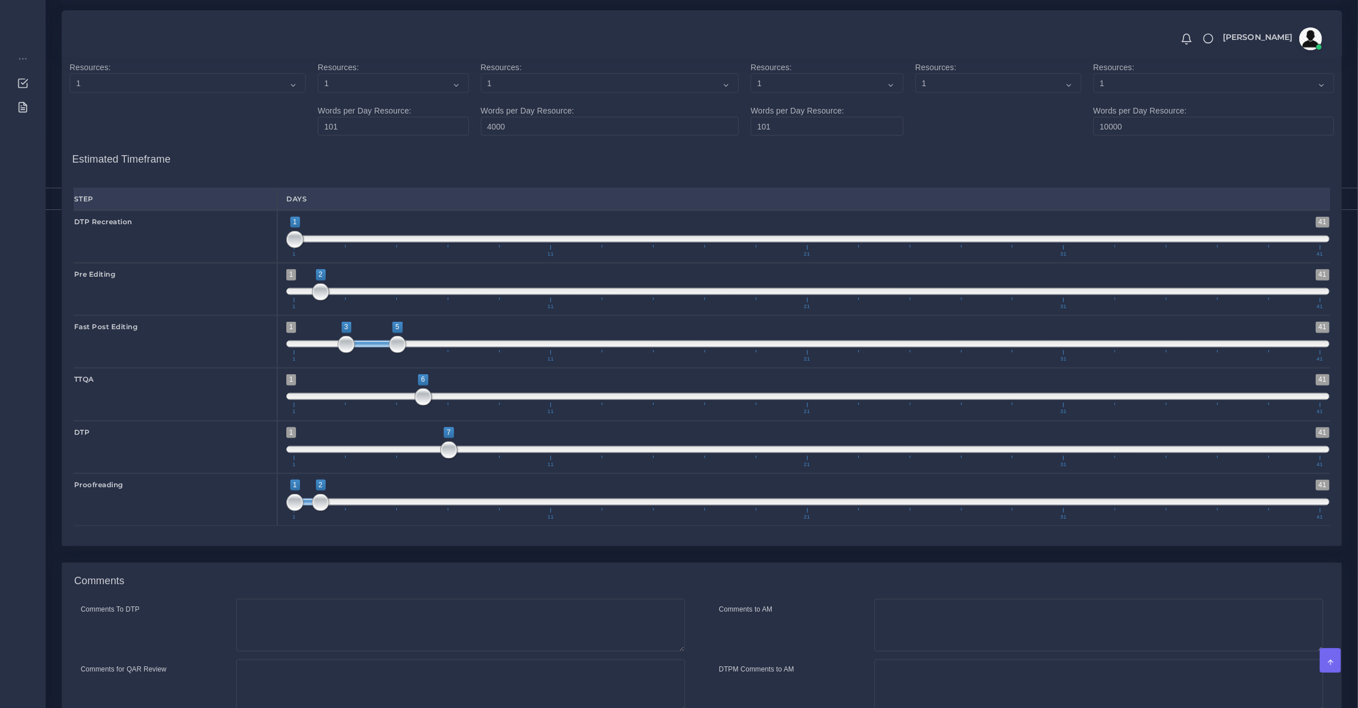
drag, startPoint x: 466, startPoint y: 518, endPoint x: 476, endPoint y: 522, distance: 10.5
click at [466, 520] on span "1 41 1 2 1 — 2 1 11 21 31 41" at bounding box center [807, 500] width 1043 height 40
click at [480, 520] on span "1 41 1 2 1 — 2 1 11 21 31 41" at bounding box center [807, 500] width 1043 height 40
click at [476, 505] on span at bounding box center [807, 501] width 1043 height 7
click at [476, 517] on span "1 41 8 9 8 — 9 1 11 21 31 41" at bounding box center [807, 500] width 1043 height 40
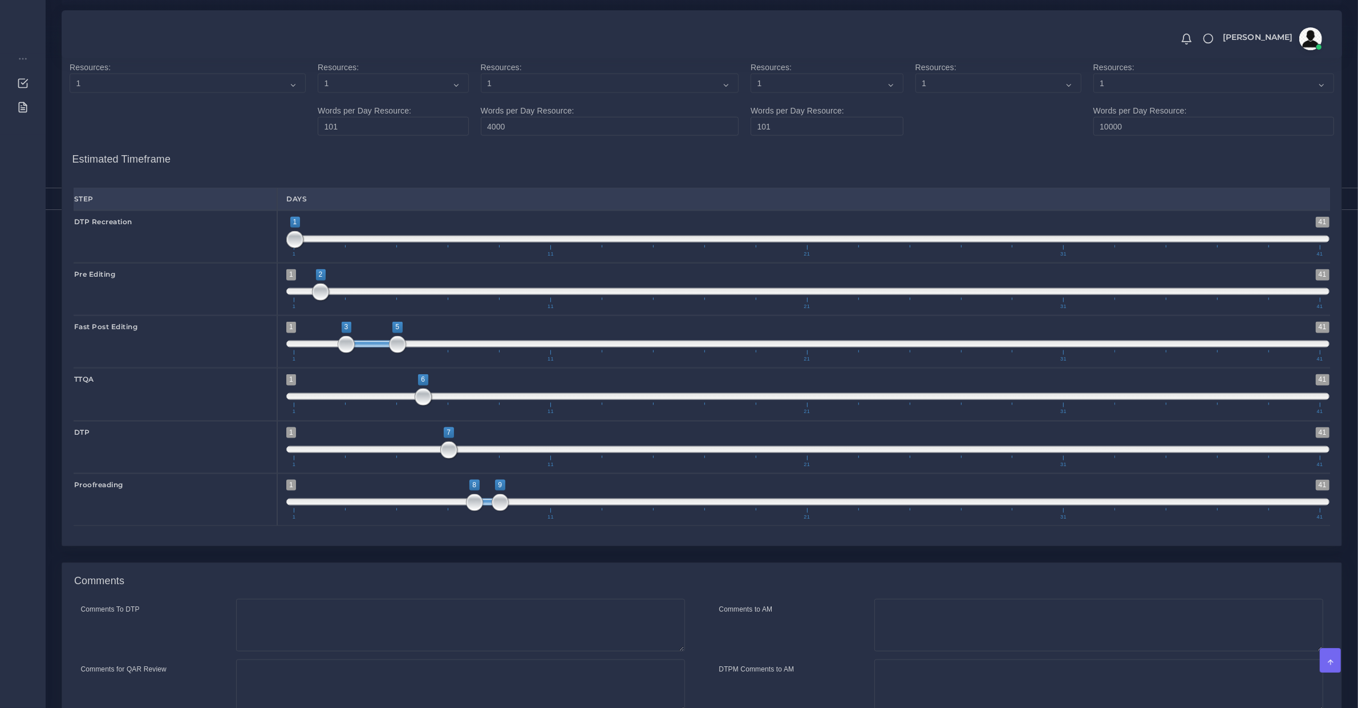
click at [476, 511] on span at bounding box center [474, 502] width 17 height 17
drag, startPoint x: 500, startPoint y: 515, endPoint x: 482, endPoint y: 515, distance: 18.2
click at [492, 511] on span at bounding box center [500, 502] width 17 height 17
drag, startPoint x: 474, startPoint y: 514, endPoint x: 498, endPoint y: 519, distance: 23.9
click at [498, 511] on span at bounding box center [500, 502] width 17 height 17
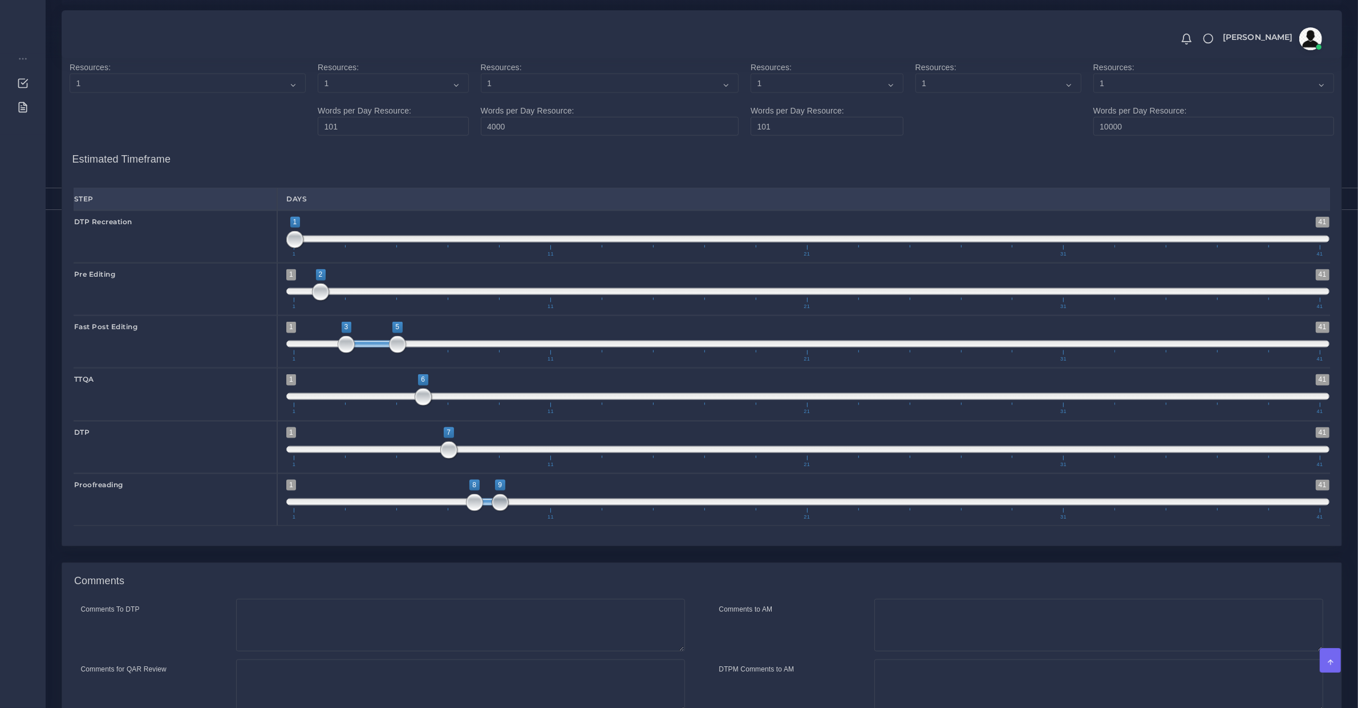
type input "8;8"
drag, startPoint x: 498, startPoint y: 514, endPoint x: 482, endPoint y: 512, distance: 16.1
click at [482, 511] on span at bounding box center [474, 502] width 17 height 17
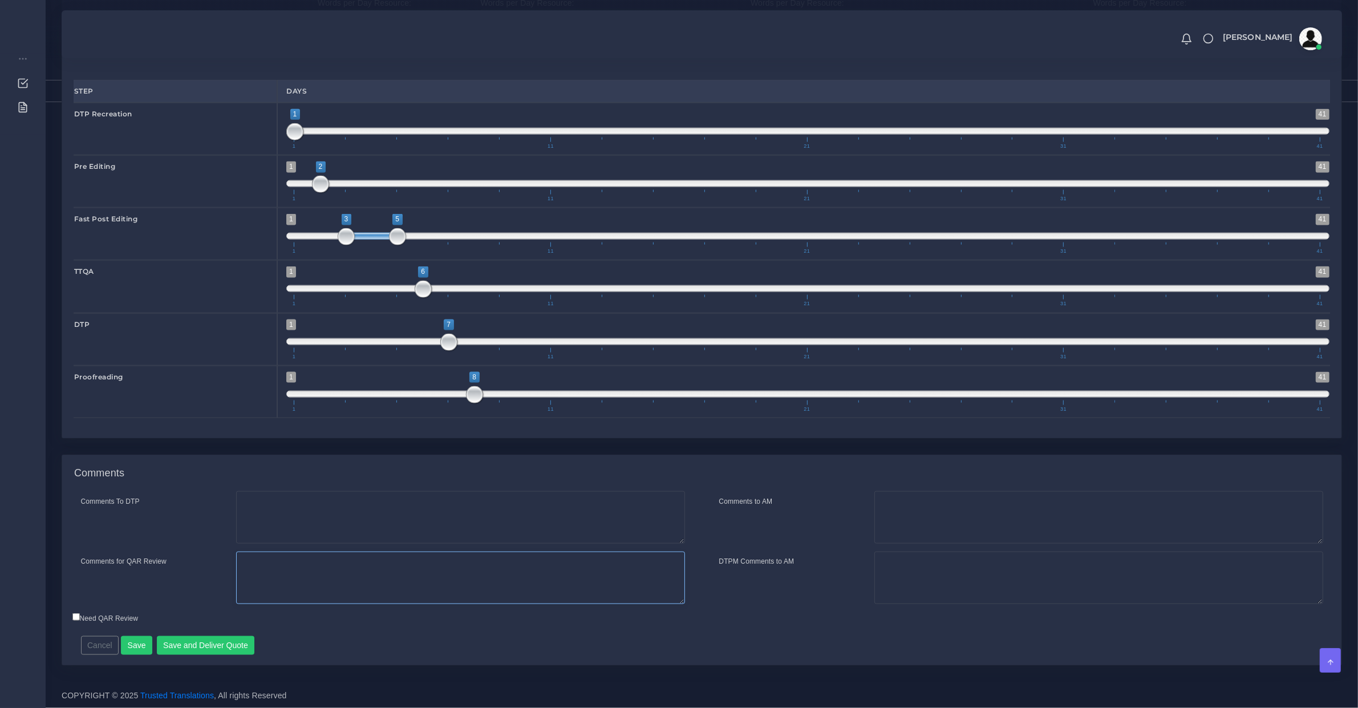
click at [411, 571] on textarea "Comments for QAR Review" at bounding box center [460, 577] width 449 height 52
click at [460, 577] on textarea "Low-quality scanned documents, some pages have illegible content (or cropped). …" at bounding box center [460, 577] width 449 height 52
type textarea "Low-quality scanned documents, some pages have illegible content (or cropped). …"
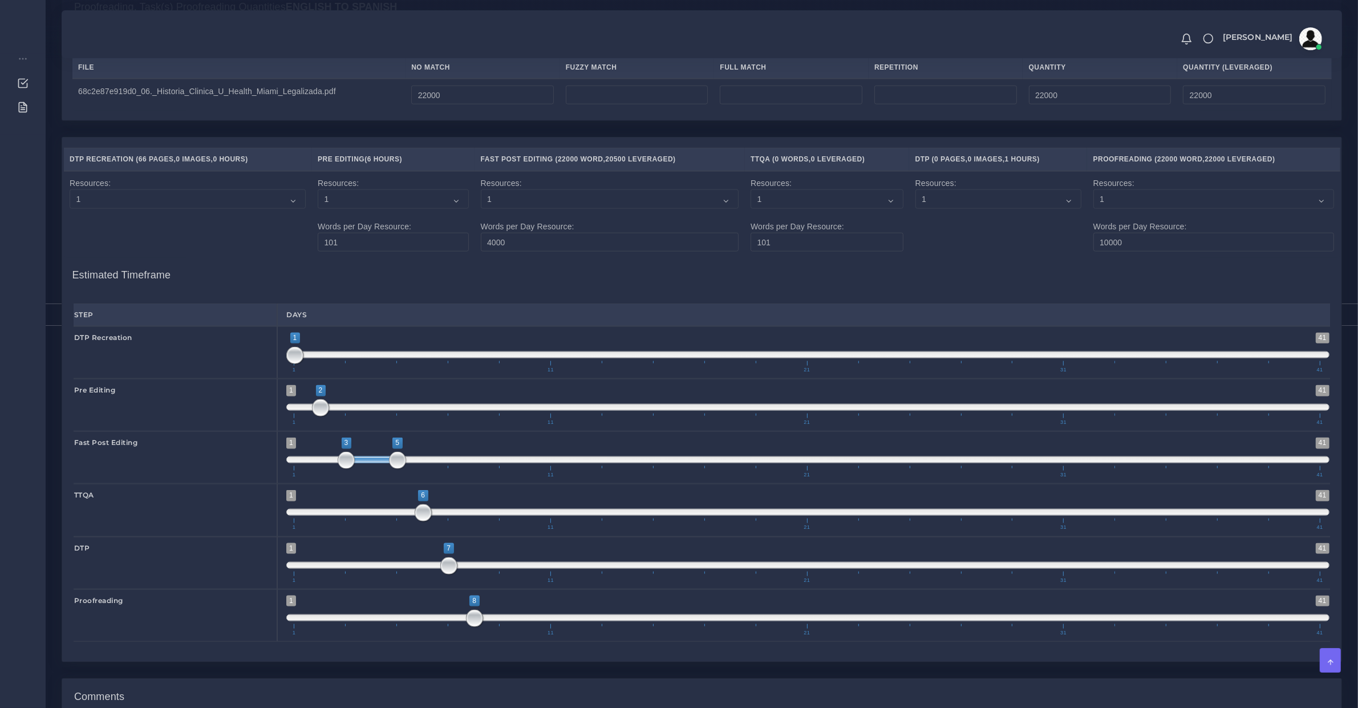
scroll to position [1429, 0]
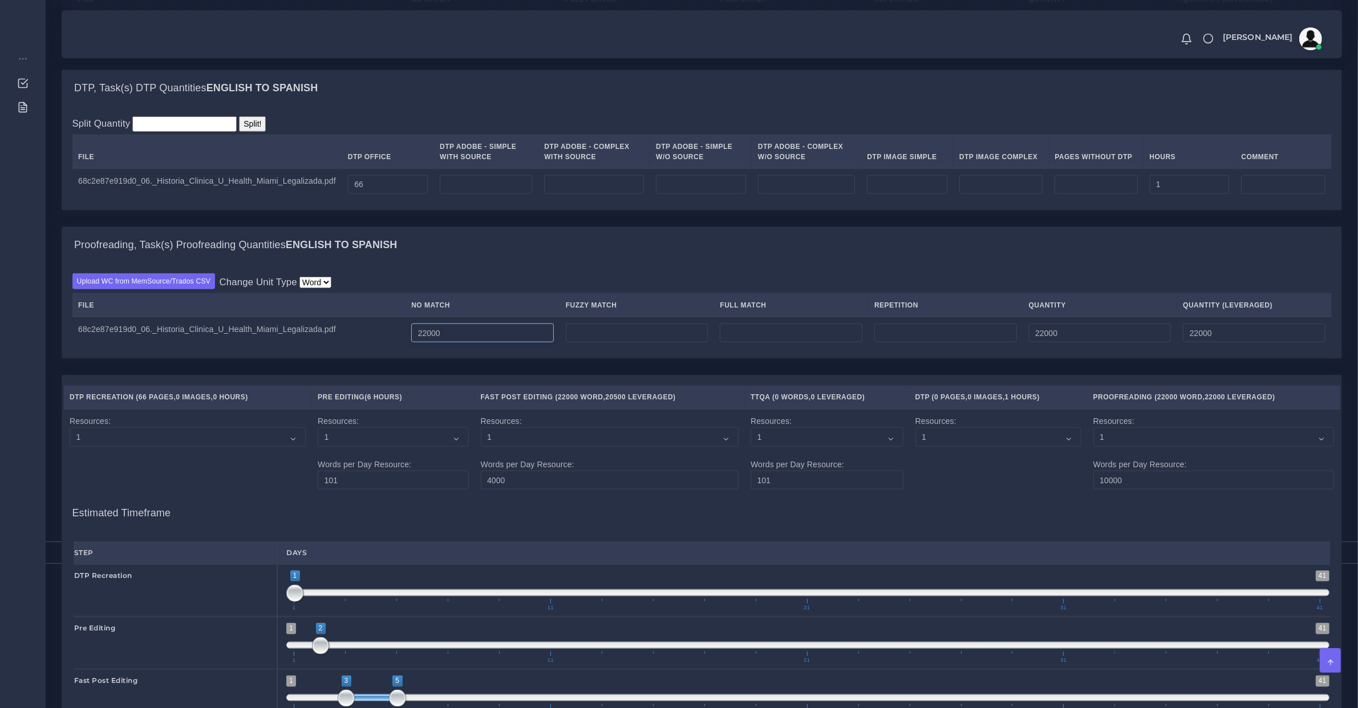
click at [428, 341] on input "22000" at bounding box center [482, 332] width 143 height 19
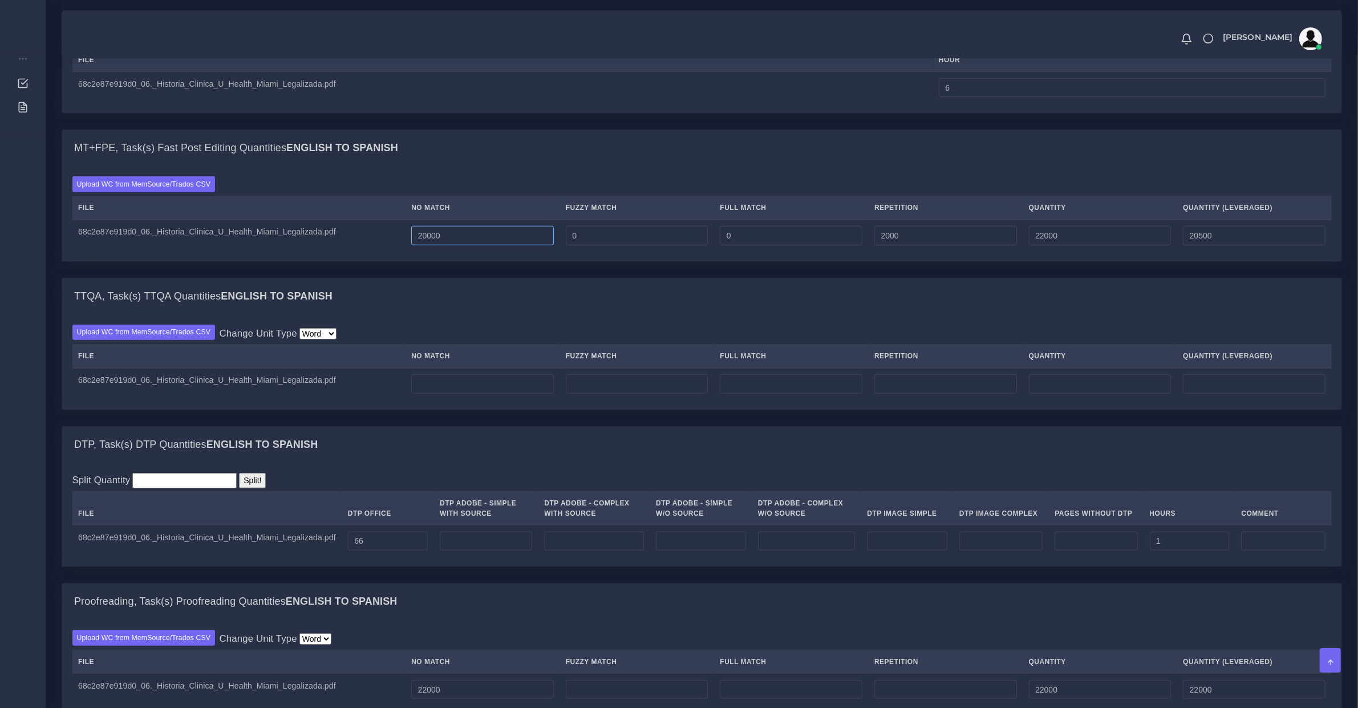
click at [428, 245] on input "20000" at bounding box center [482, 235] width 143 height 19
type input "21999"
type input "23999"
type input "22499"
type input "22500"
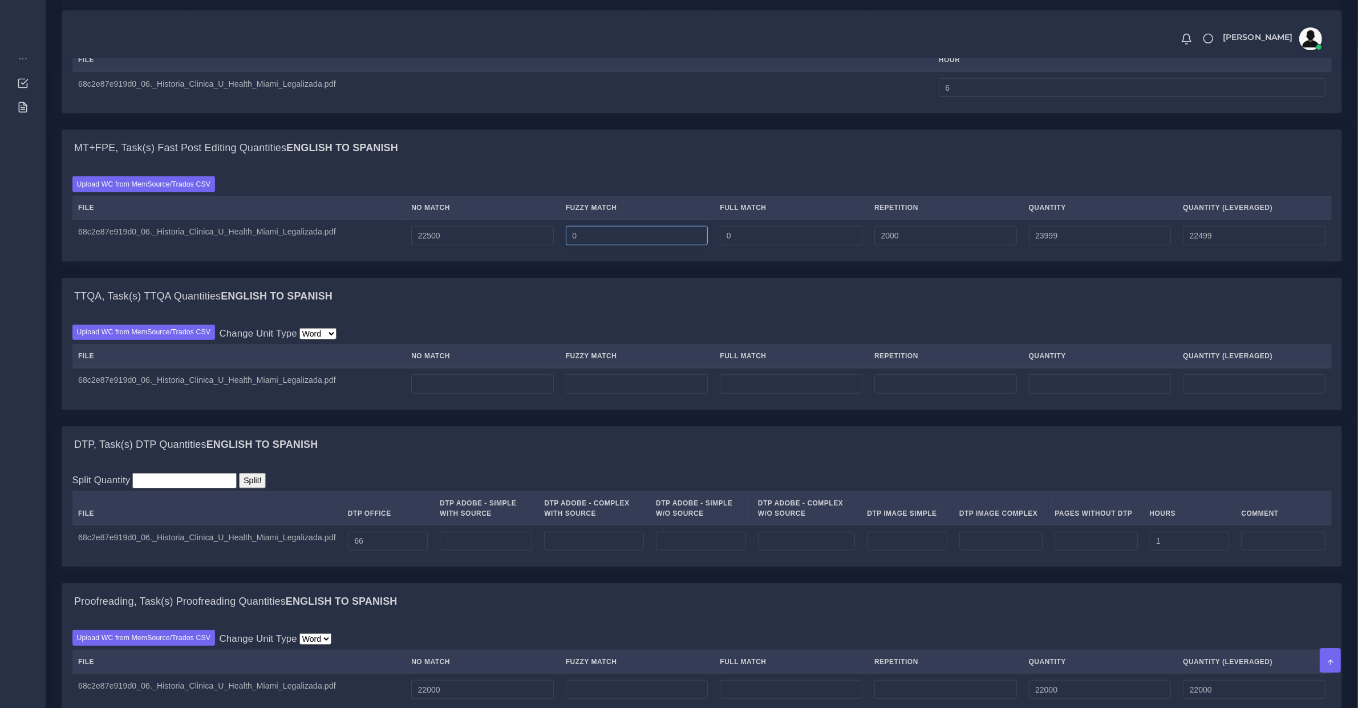
type input "24500"
type input "23000"
type input "2500"
type input "25000"
type input "23125"
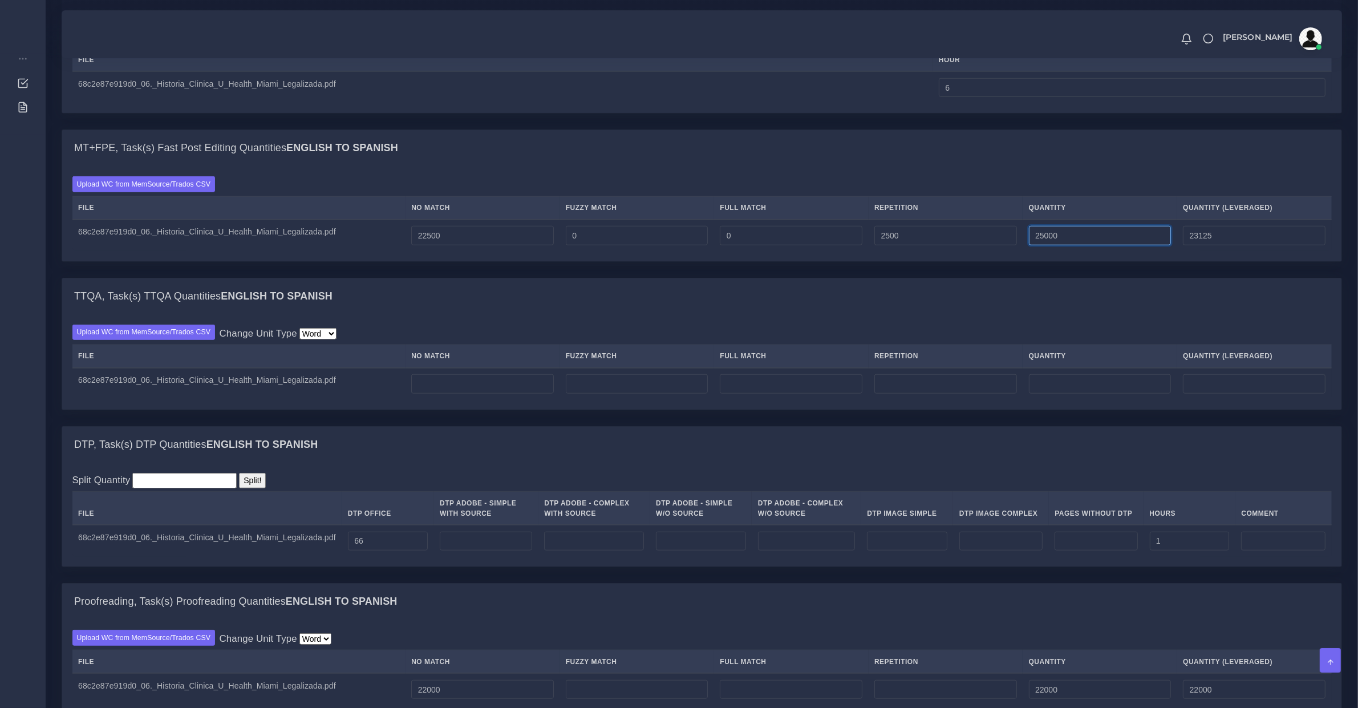
scroll to position [1191, 0]
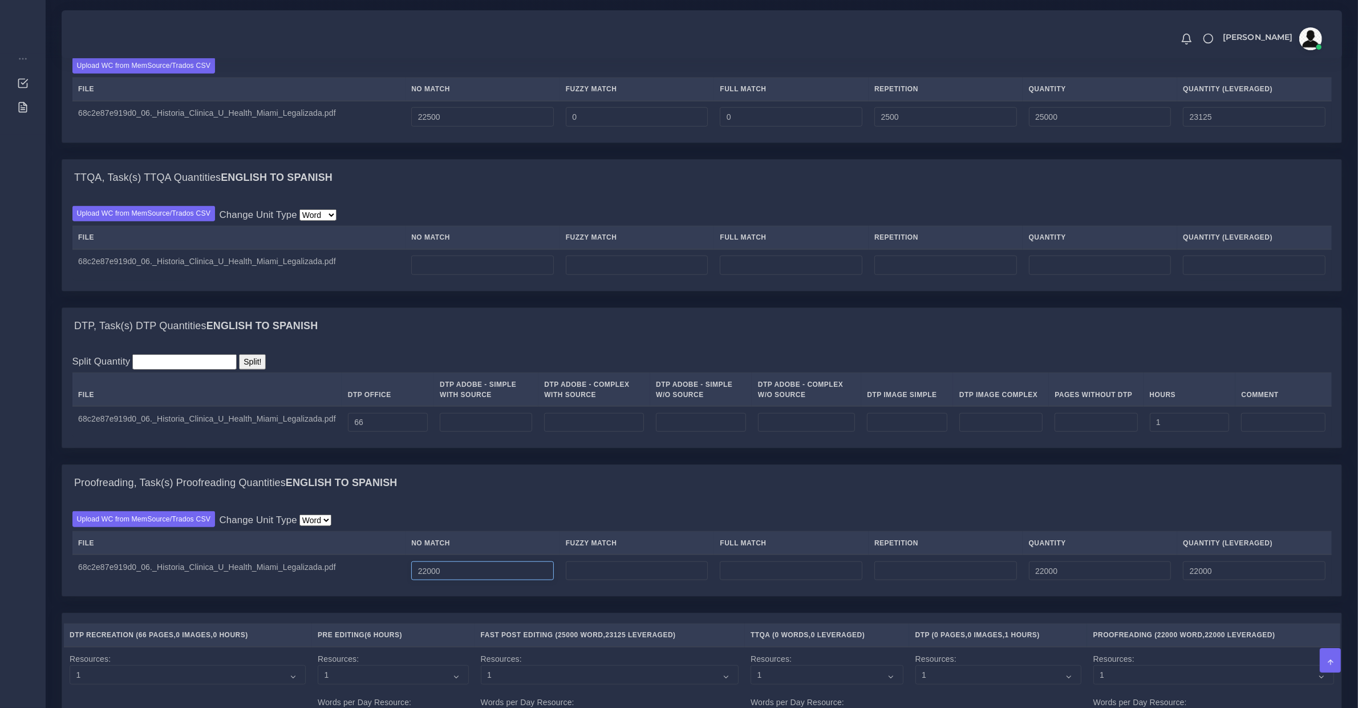
drag, startPoint x: 452, startPoint y: 581, endPoint x: 246, endPoint y: 562, distance: 207.2
click at [246, 562] on table "File No Match Fuzzy Match Full Match Repetition Quantity Quantity (Leveraged) 6…" at bounding box center [701, 558] width 1259 height 55
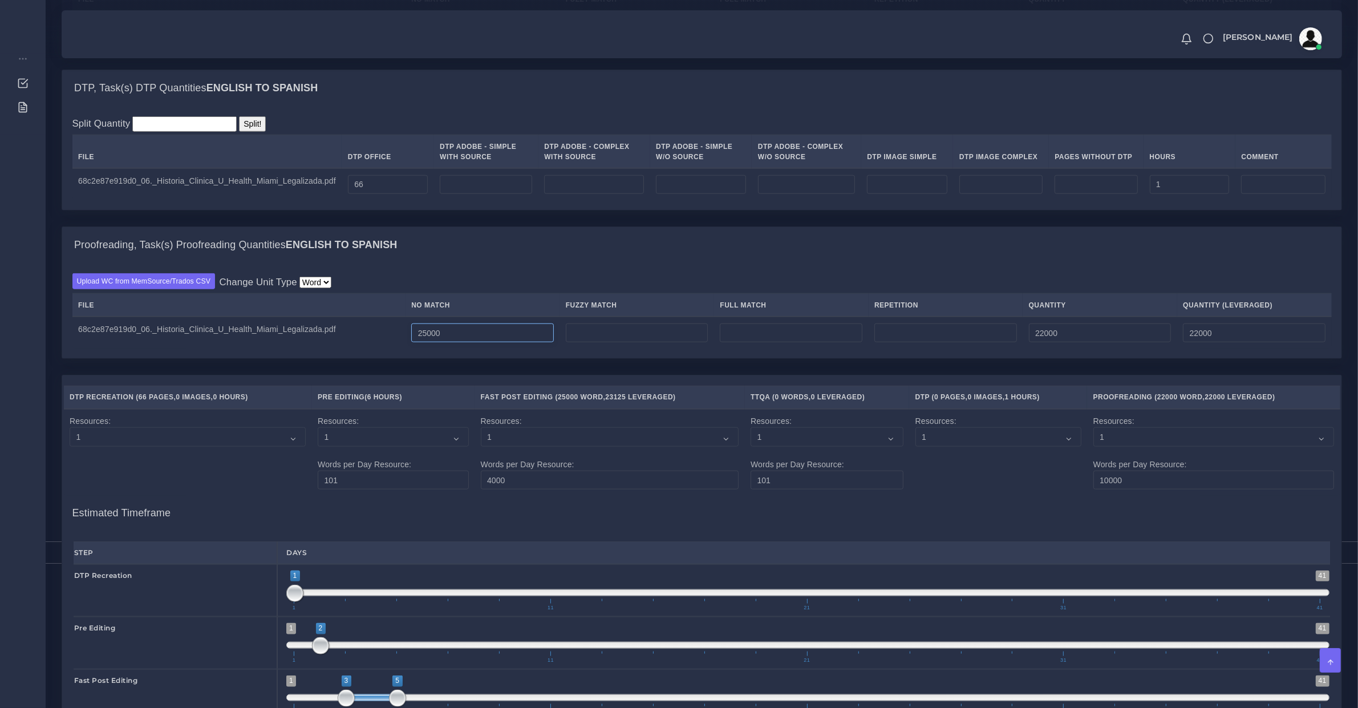
scroll to position [1666, 0]
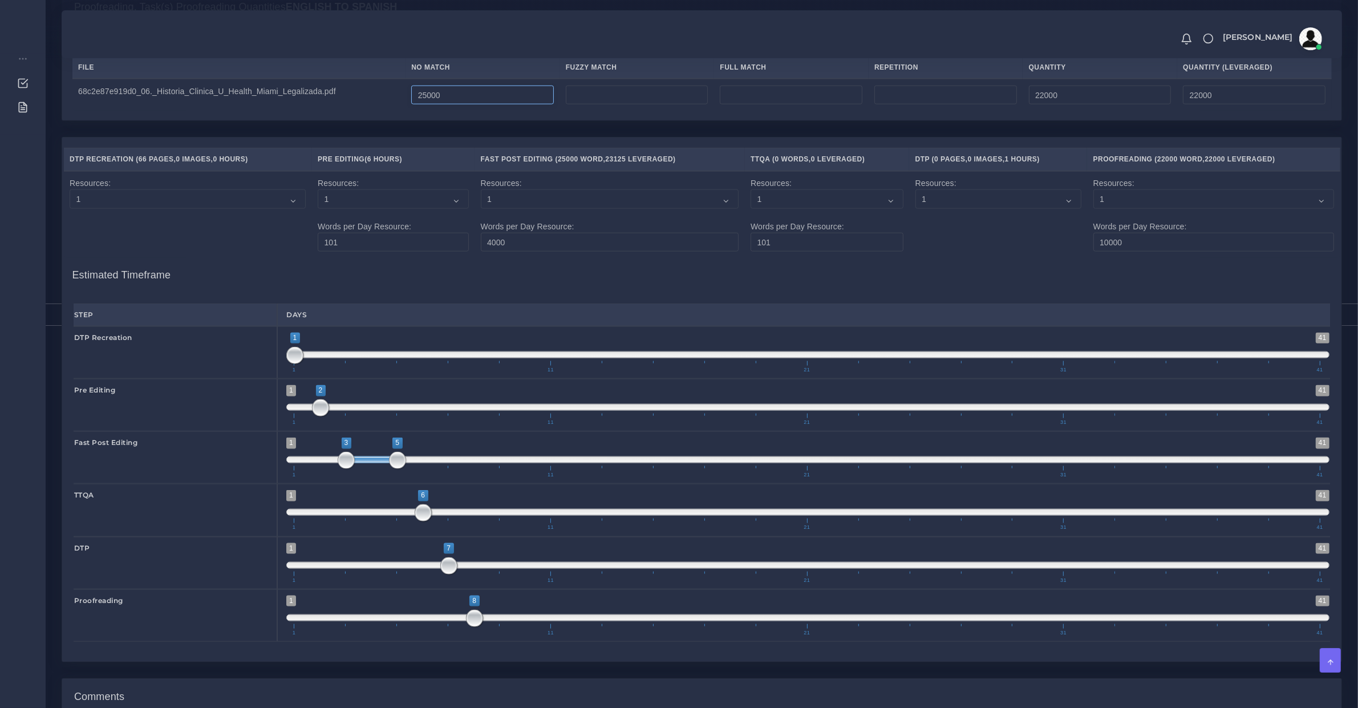
type input "25000"
click at [504, 627] on span at bounding box center [500, 618] width 17 height 17
type input "9;10"
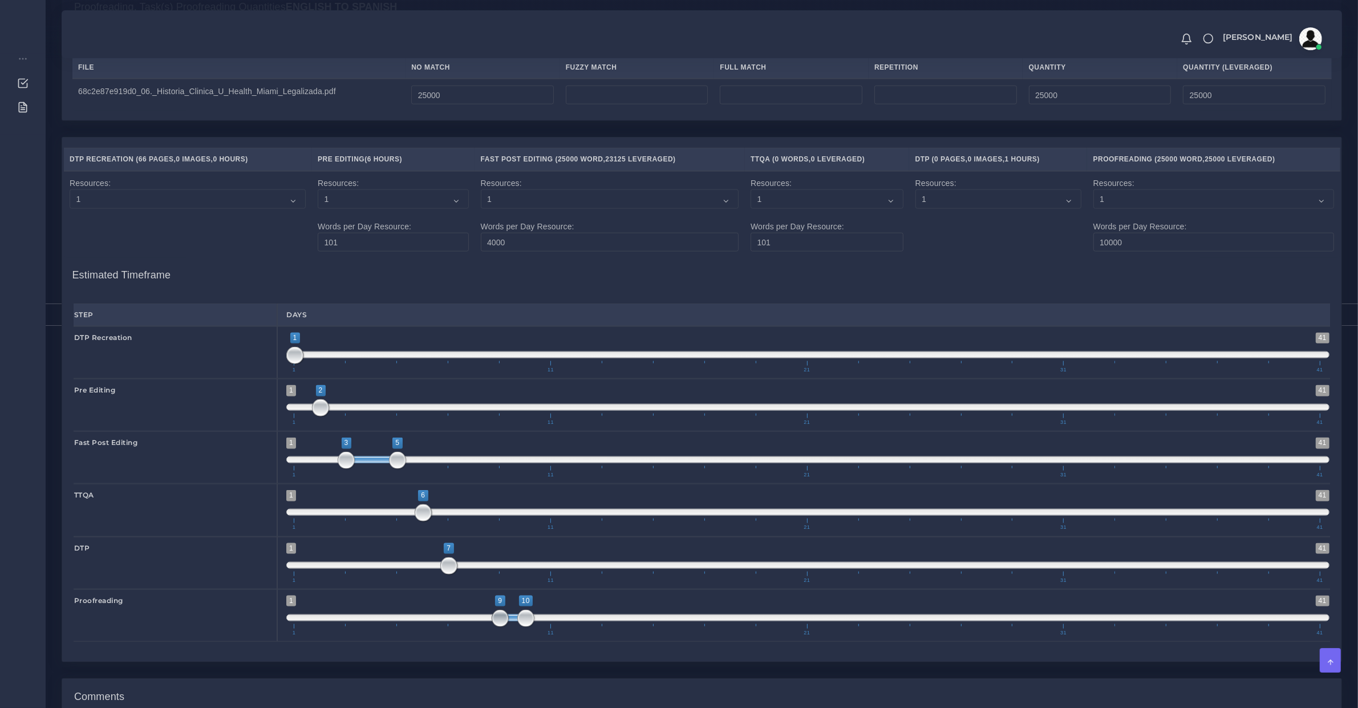
drag, startPoint x: 486, startPoint y: 631, endPoint x: 502, endPoint y: 632, distance: 16.0
click at [506, 632] on span "1 41 9 10 9 — 10 1 11 21 31 41" at bounding box center [807, 615] width 1043 height 40
drag, startPoint x: 445, startPoint y: 582, endPoint x: 466, endPoint y: 585, distance: 21.9
click at [466, 583] on span "1 41 7 7 7 — 7 1 11 21 31 41" at bounding box center [807, 563] width 1043 height 40
drag, startPoint x: 475, startPoint y: 579, endPoint x: 457, endPoint y: 574, distance: 18.3
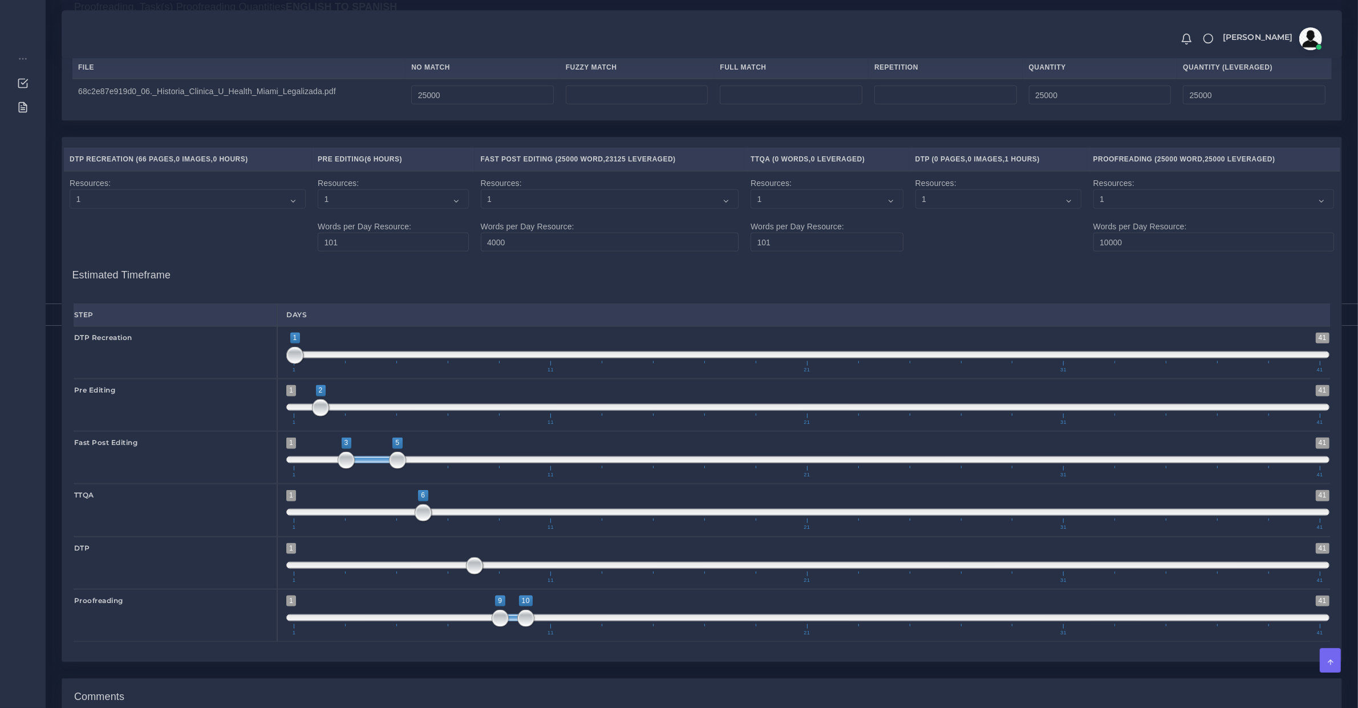
click at [447, 571] on span "1 41 8 8 8 — 8 1 11 21 31 41" at bounding box center [807, 563] width 1043 height 40
type input "7;8"
drag, startPoint x: 469, startPoint y: 578, endPoint x: 449, endPoint y: 577, distance: 20.0
click at [449, 574] on span at bounding box center [448, 565] width 17 height 17
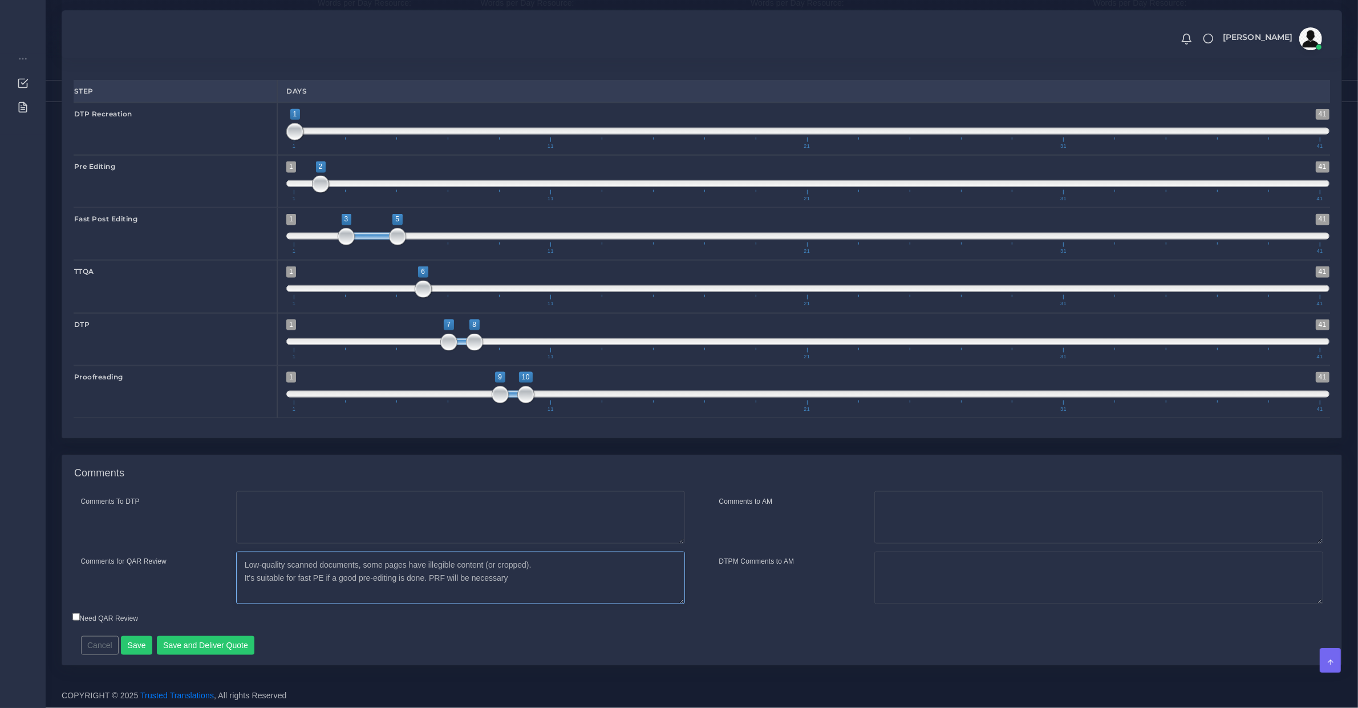
click at [554, 586] on textarea "Low-quality scanned documents, some pages have illegible content (or cropped). …" at bounding box center [460, 577] width 449 height 52
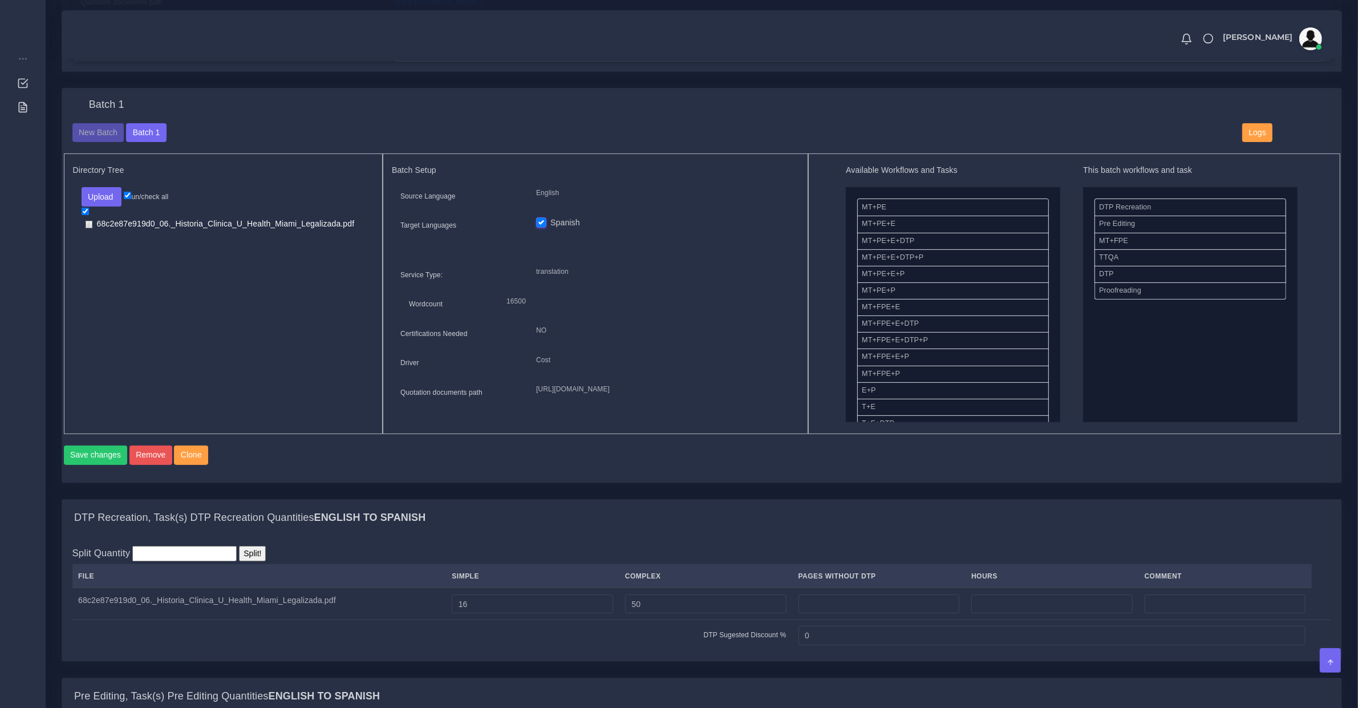
scroll to position [597, 0]
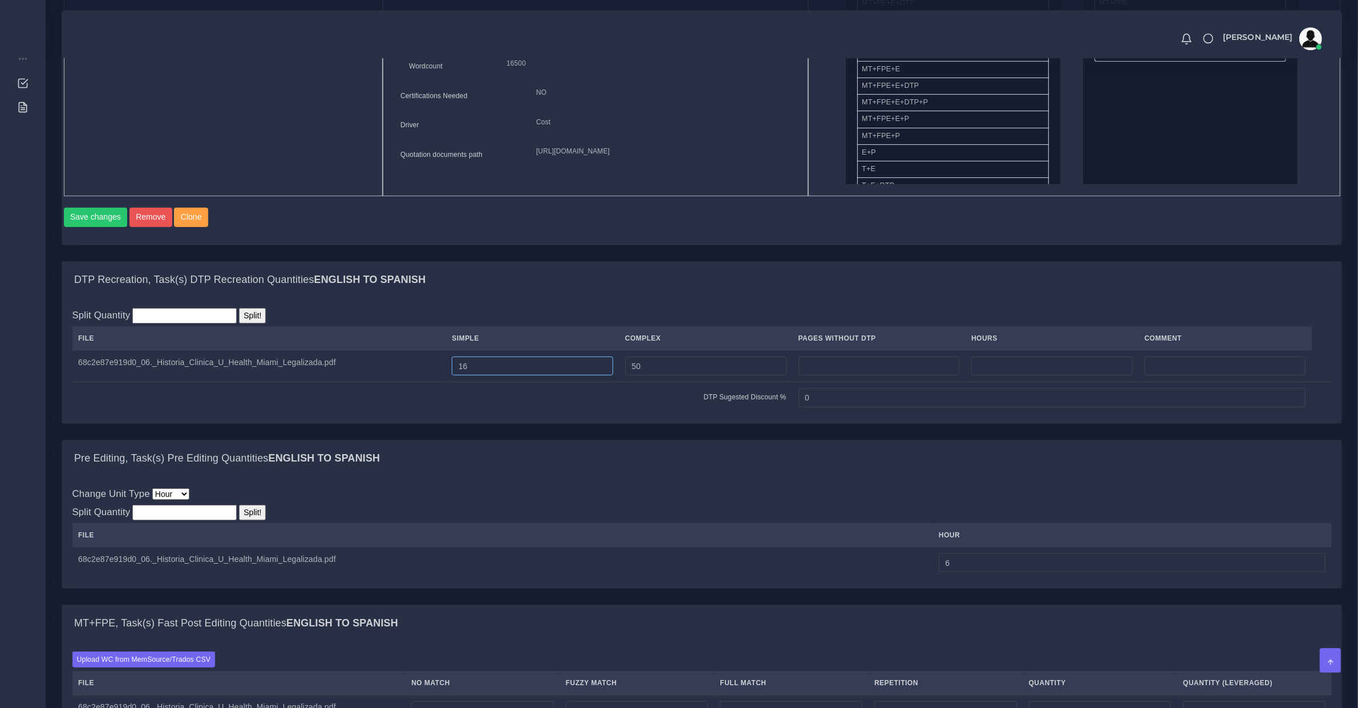
drag, startPoint x: 516, startPoint y: 383, endPoint x: 342, endPoint y: 375, distance: 174.1
click at [363, 380] on tr "68c2e87e919d0_06._Historia_Clinica_U_Health_Miami_Legalizada.pdf 16 50" at bounding box center [701, 366] width 1259 height 32
type input "66"
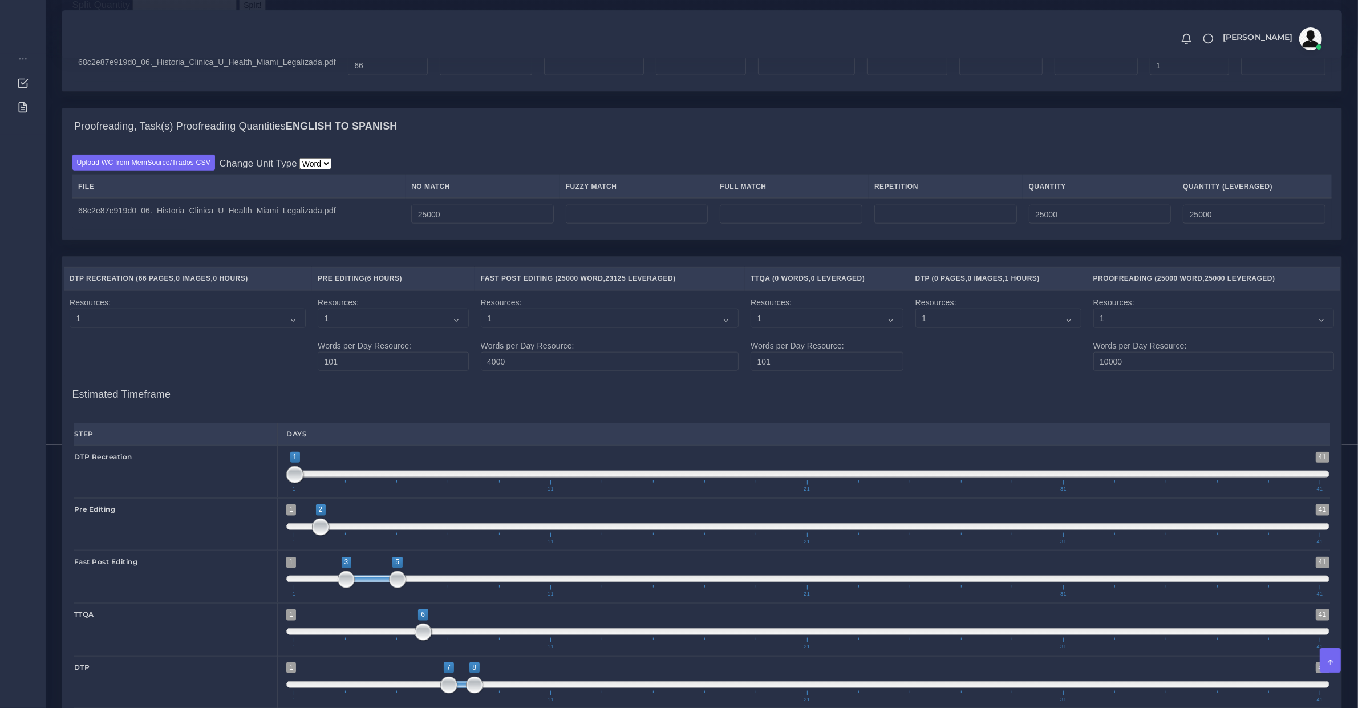
scroll to position [1904, 0]
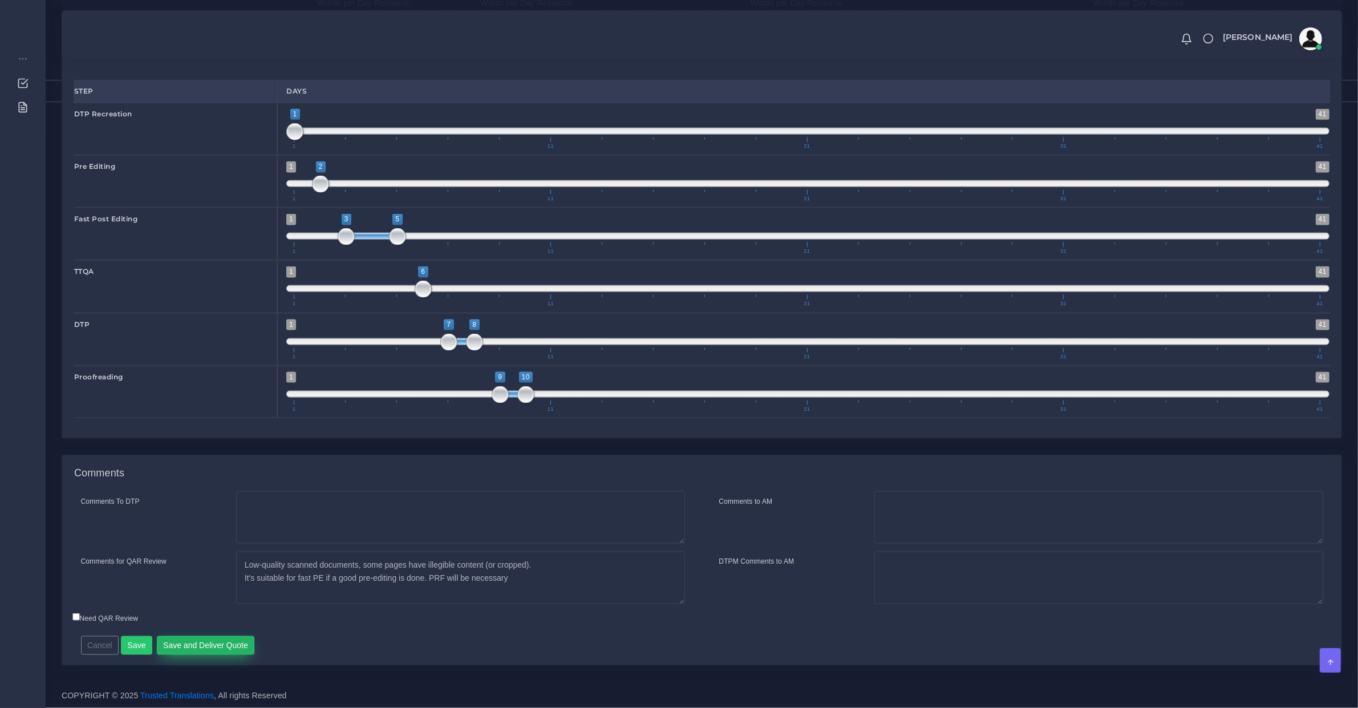
click at [230, 648] on button "Save and Deliver Quote" at bounding box center [206, 645] width 98 height 19
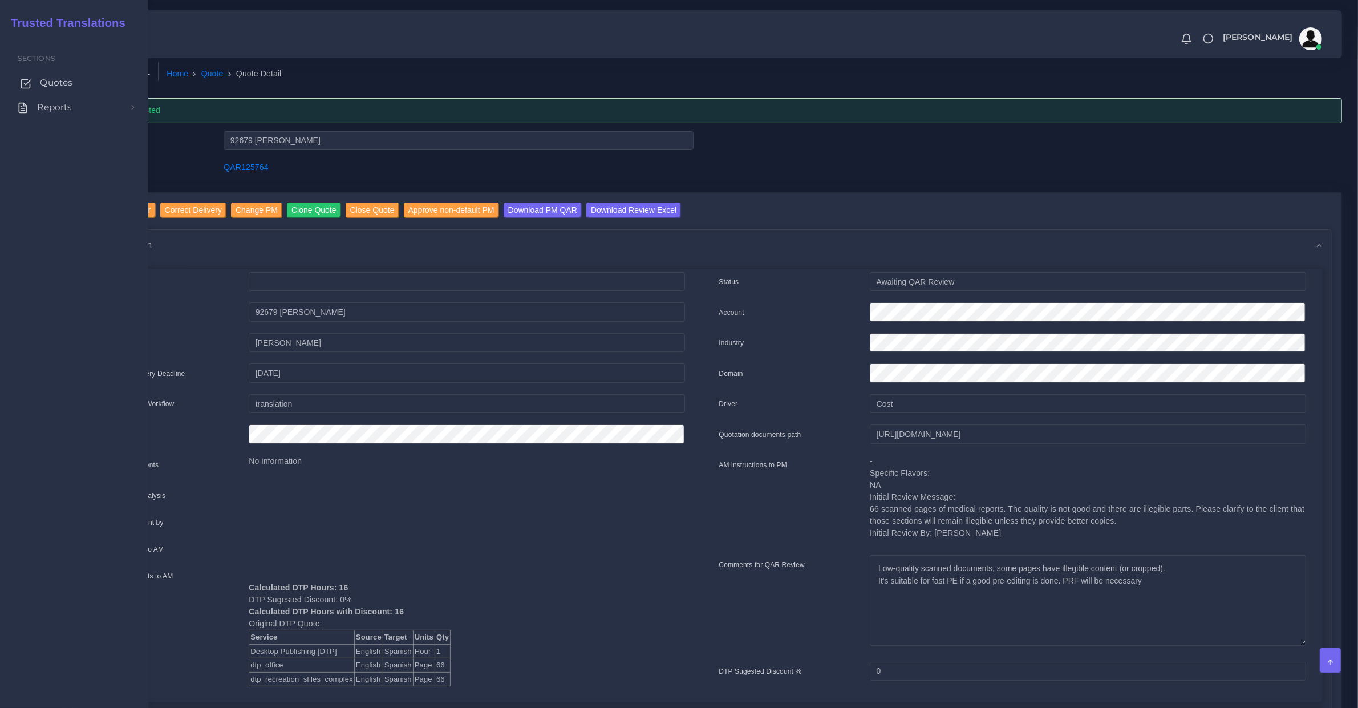
click at [33, 81] on link "Quotes" at bounding box center [74, 83] width 131 height 24
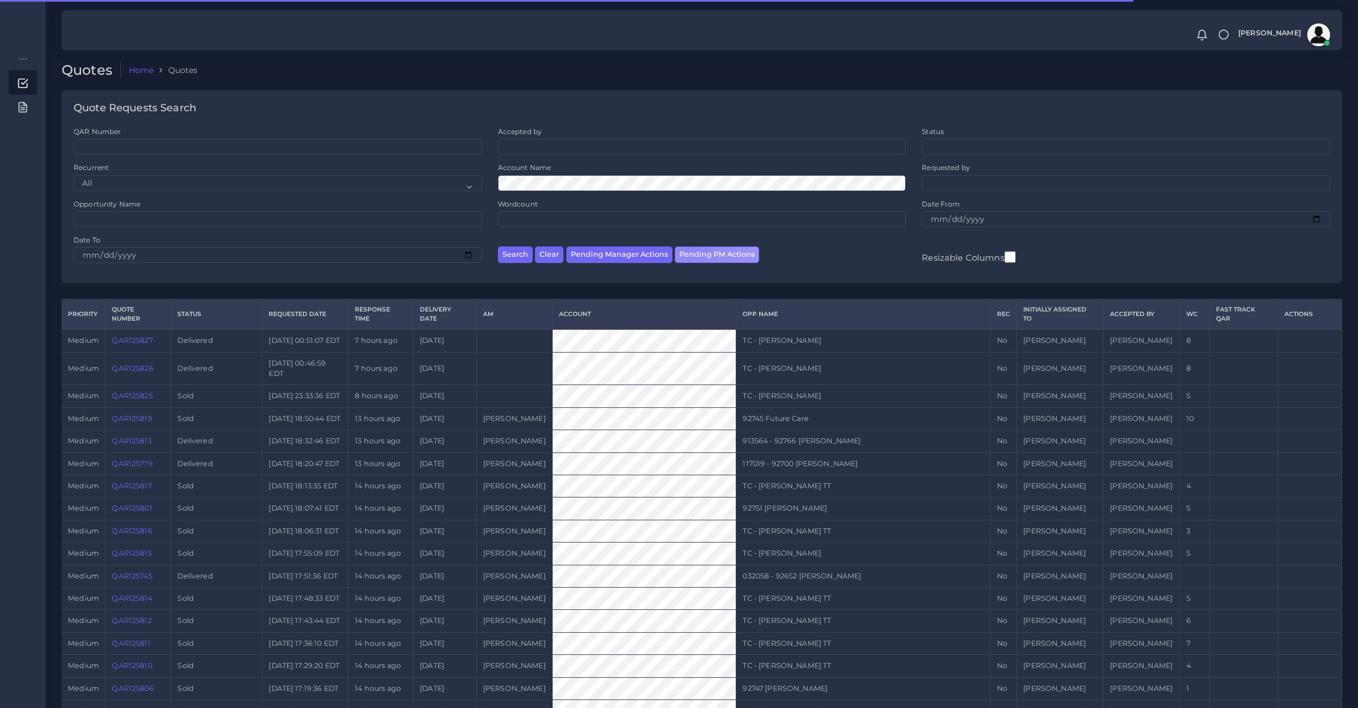
click at [690, 246] on button "Pending PM Actions" at bounding box center [717, 254] width 84 height 17
select select "awaiting_acceptance"
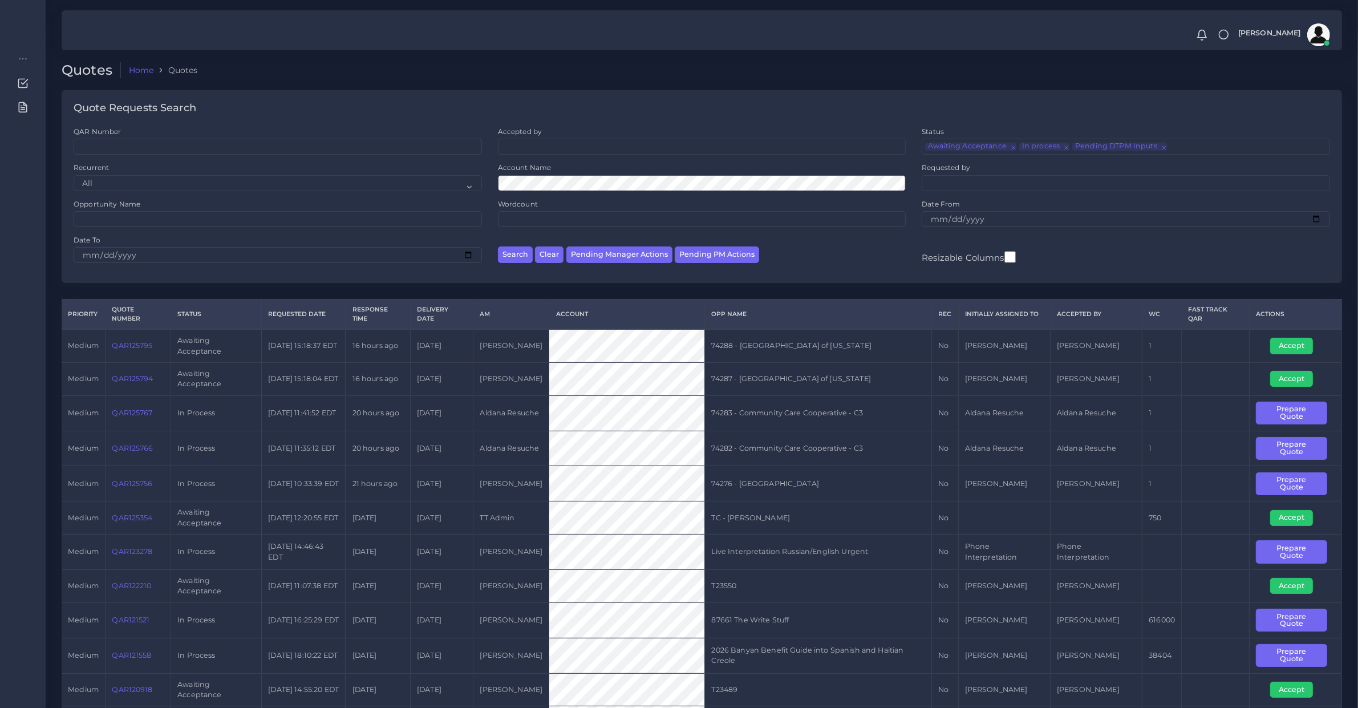
click at [46, 84] on div "Quotes Home Quotes Quote Requests Search QAR Number Accepted by All [PERSON_NAM…" at bounding box center [702, 692] width 1312 height 1385
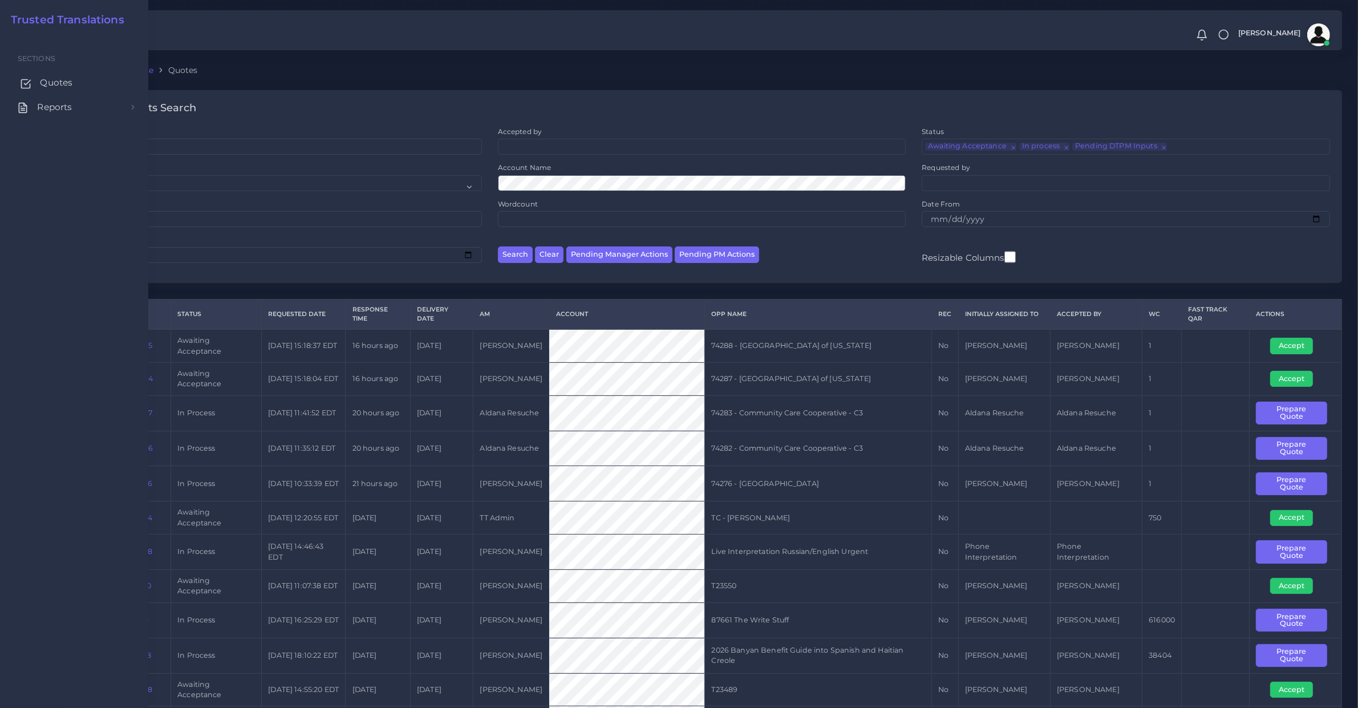
click at [35, 84] on link "Quotes" at bounding box center [74, 83] width 131 height 24
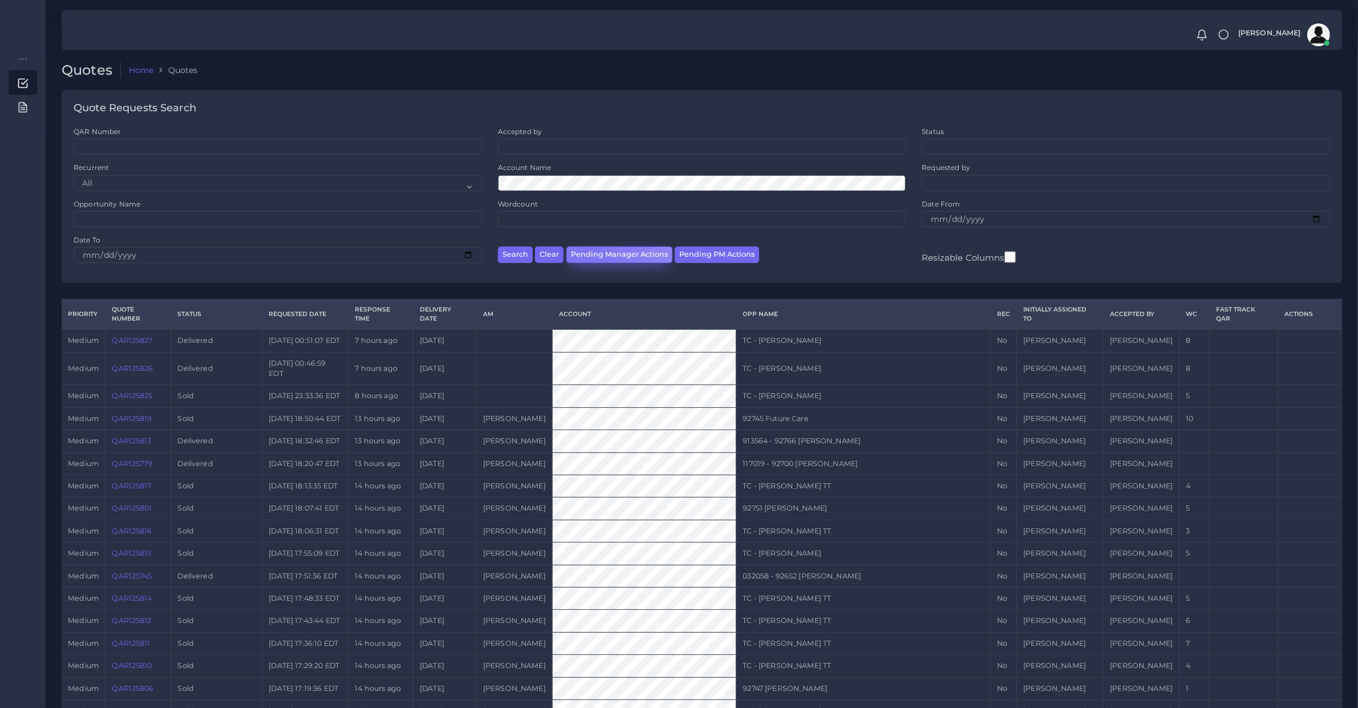
click at [585, 257] on button "Pending Manager Actions" at bounding box center [619, 254] width 106 height 17
select select "awaiting_manager_initial_review"
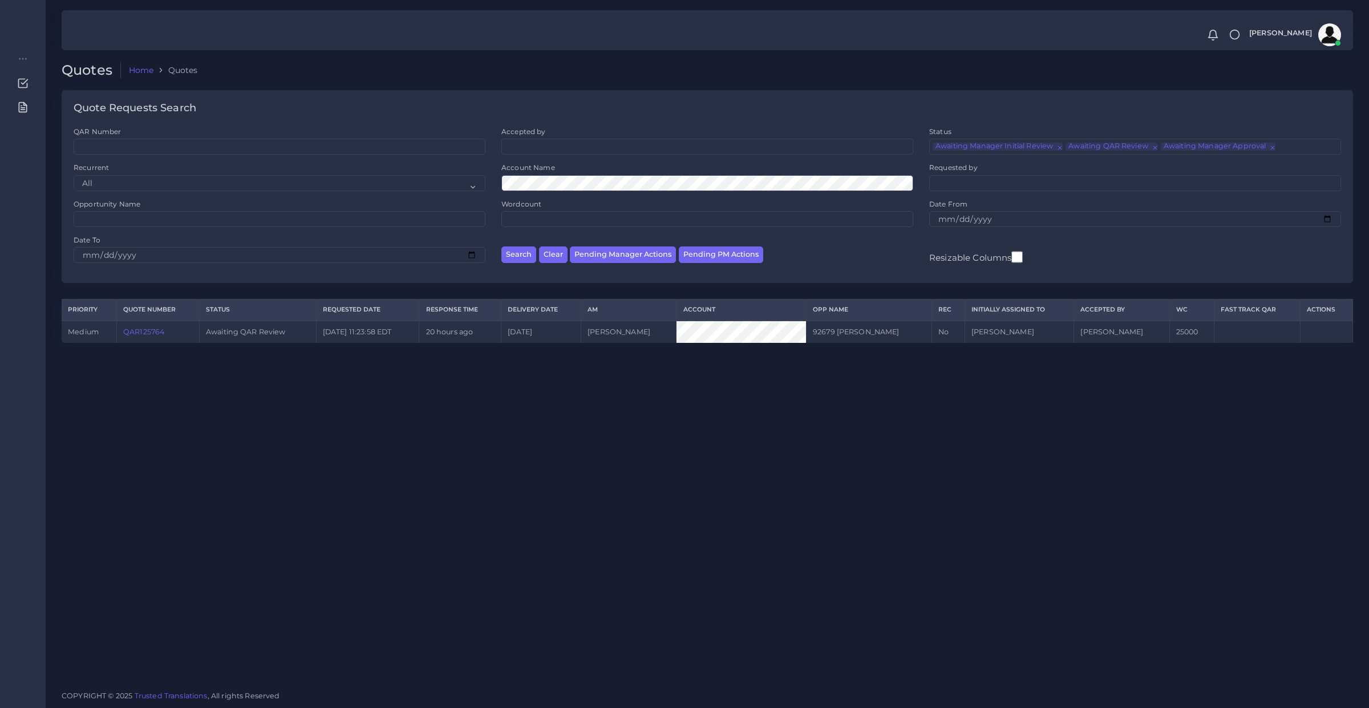
click at [226, 419] on div "Quotes Home Quotes Quote Requests Search QAR Number Accepted by All [PERSON_NAM…" at bounding box center [707, 340] width 1323 height 681
